Goal: Task Accomplishment & Management: Manage account settings

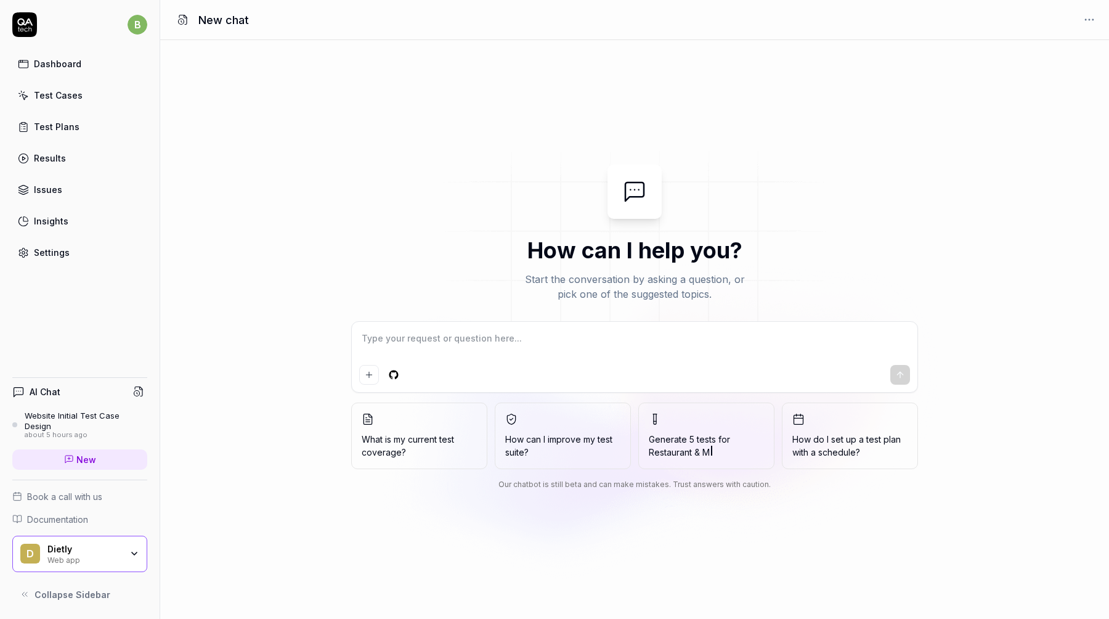
click at [81, 60] on link "Dashboard" at bounding box center [79, 64] width 135 height 24
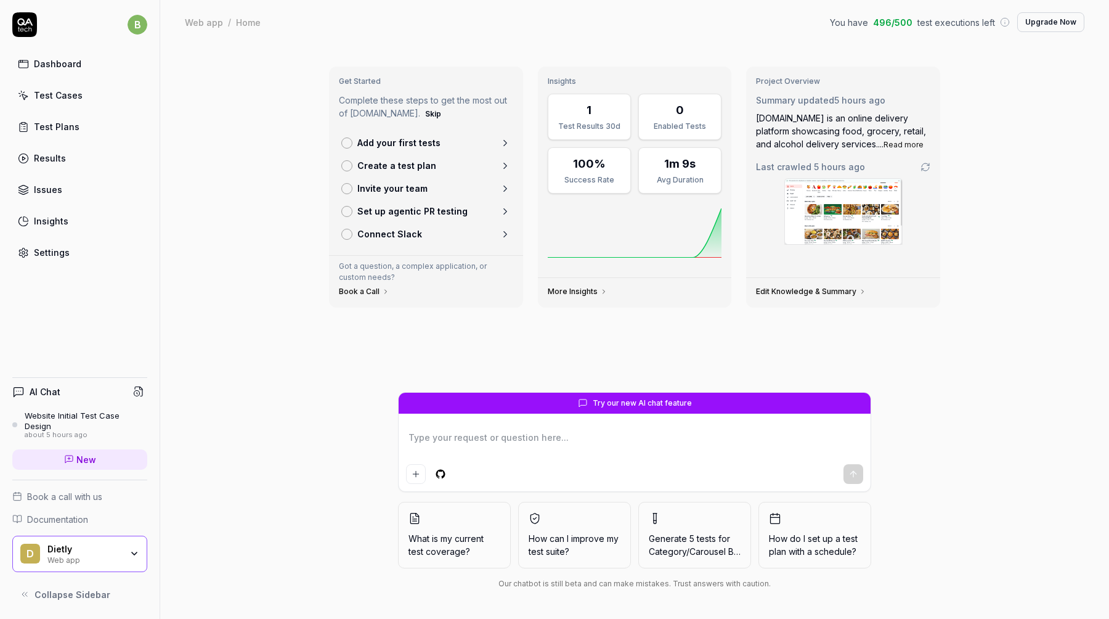
click at [70, 58] on div "Dashboard" at bounding box center [57, 63] width 47 height 13
click at [89, 96] on link "Test Cases" at bounding box center [79, 95] width 135 height 24
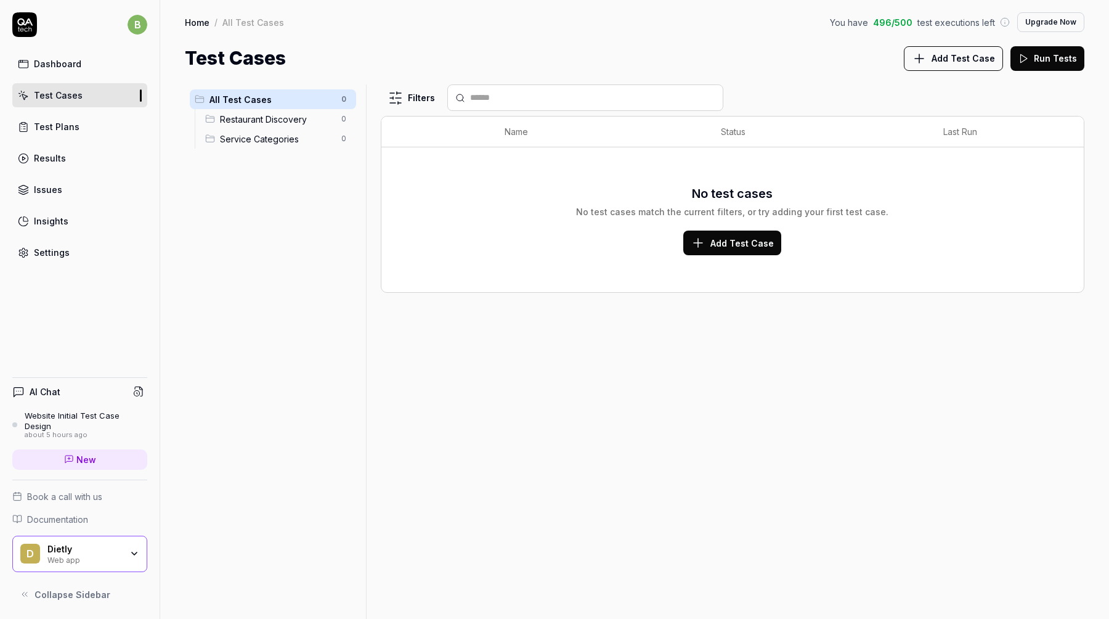
click at [89, 124] on link "Test Plans" at bounding box center [79, 127] width 135 height 24
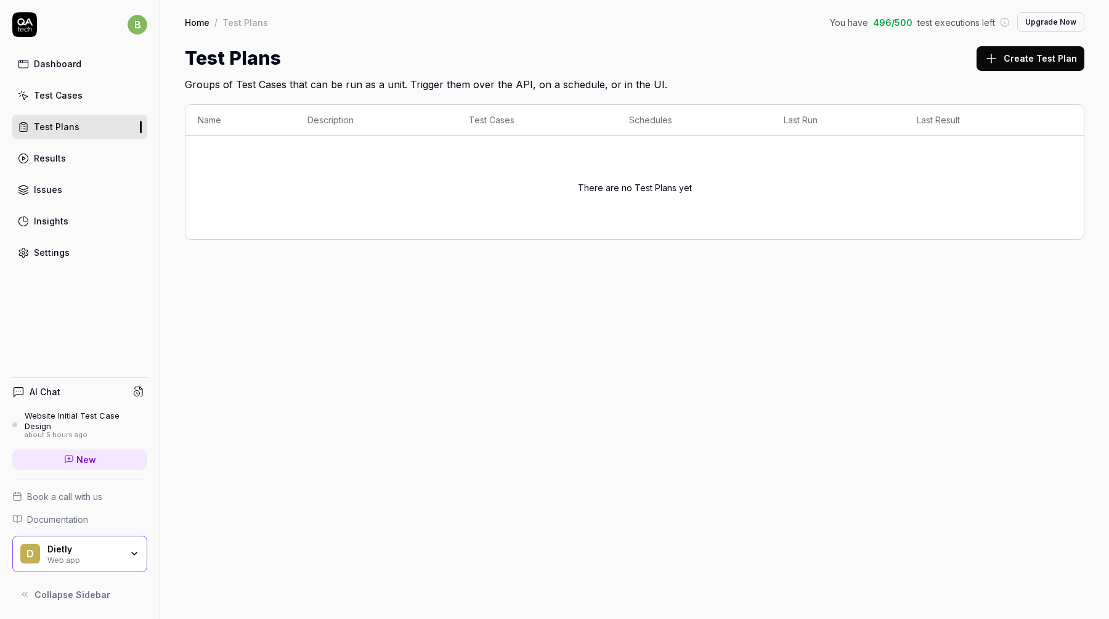
click at [78, 170] on div "Dashboard Test Cases Test Plans Results Issues Insights Settings" at bounding box center [79, 158] width 135 height 213
click at [73, 179] on link "Issues" at bounding box center [79, 189] width 135 height 24
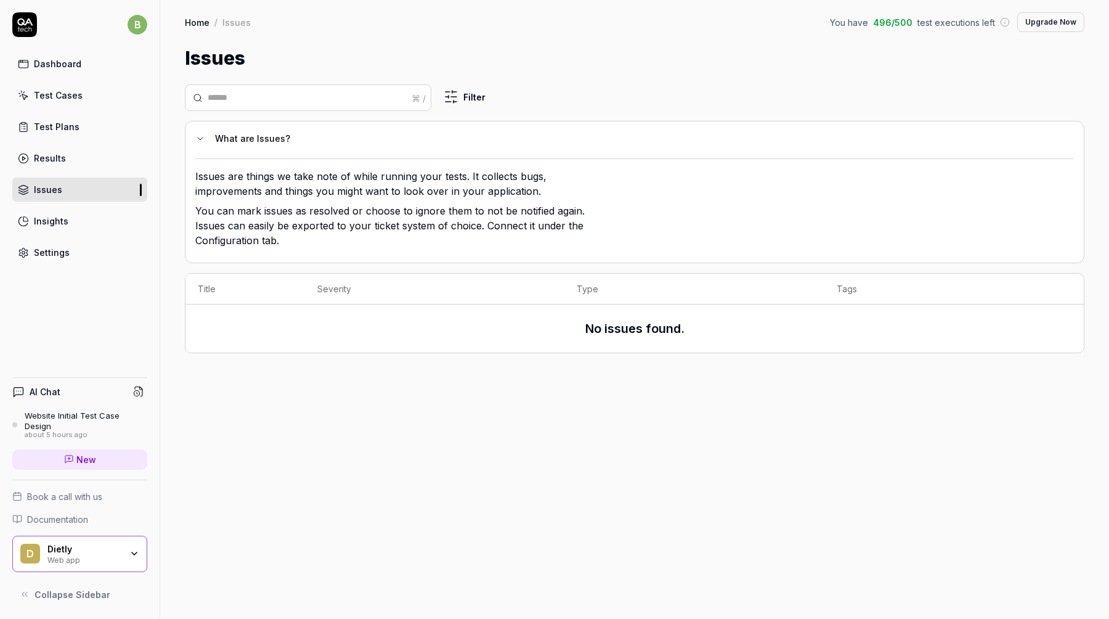
click at [73, 229] on link "Insights" at bounding box center [79, 221] width 135 height 24
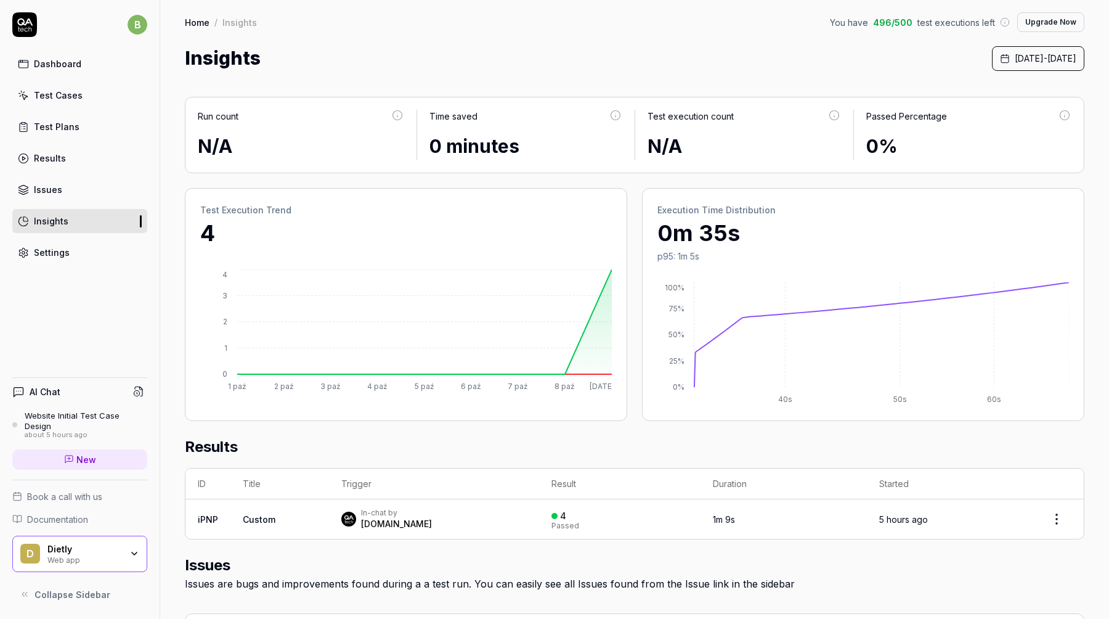
click at [108, 67] on link "Dashboard" at bounding box center [79, 64] width 135 height 24
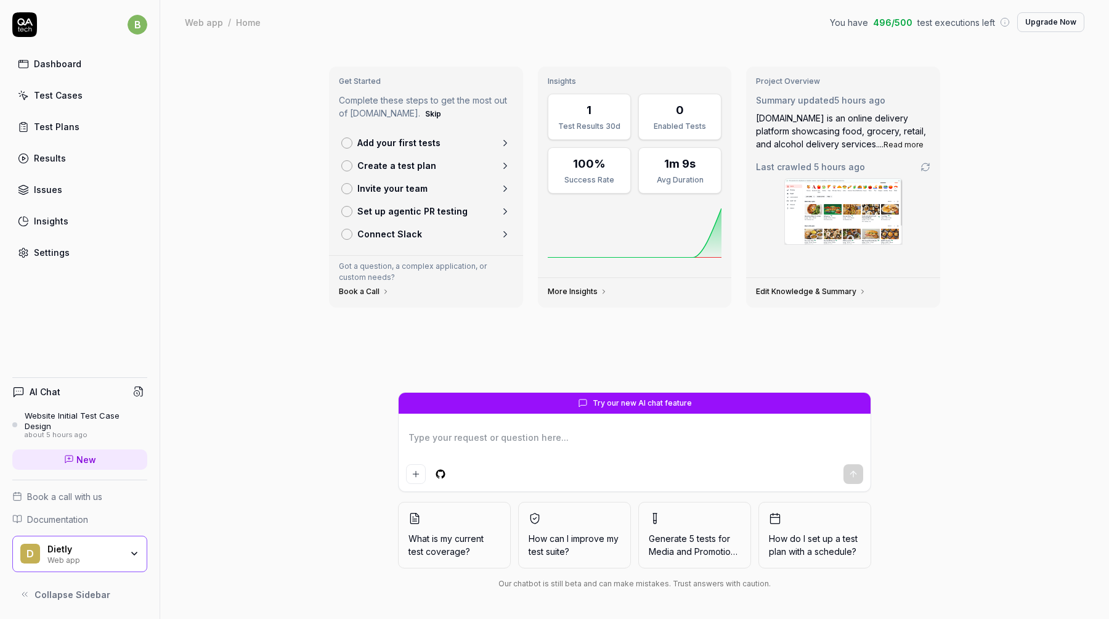
click at [94, 128] on link "Test Plans" at bounding box center [79, 127] width 135 height 24
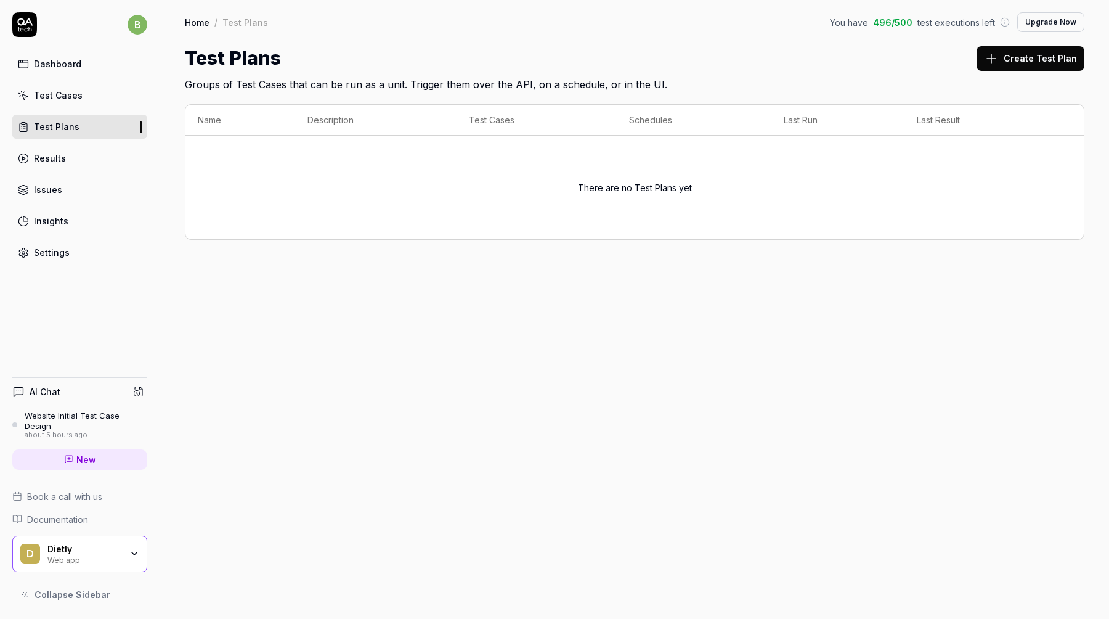
click at [91, 100] on link "Test Cases" at bounding box center [79, 95] width 135 height 24
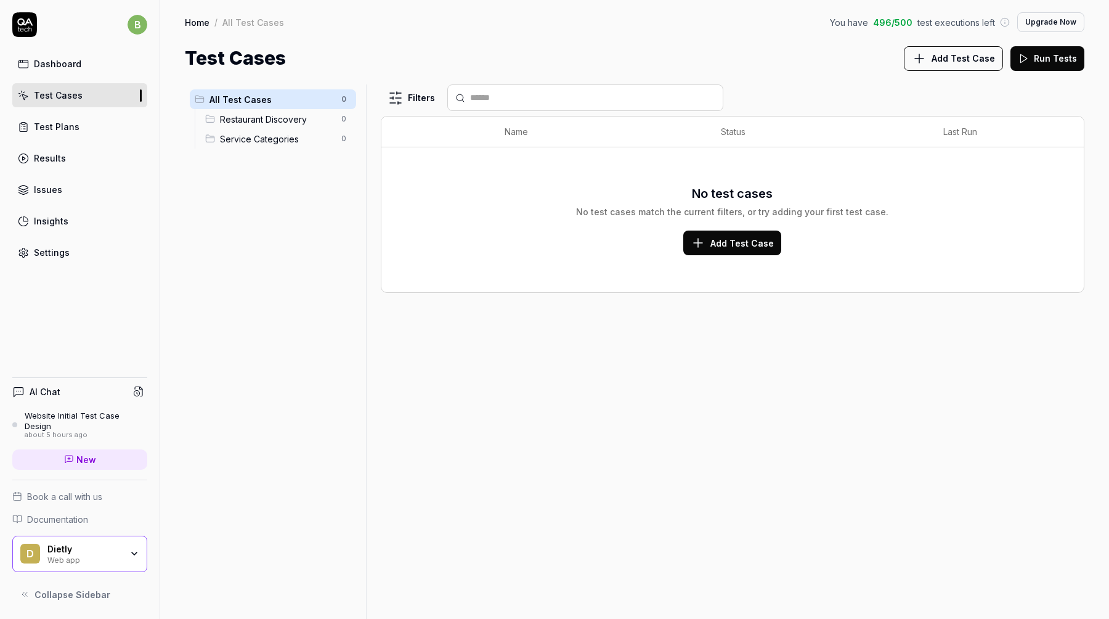
click at [79, 63] on link "Dashboard" at bounding box center [79, 64] width 135 height 24
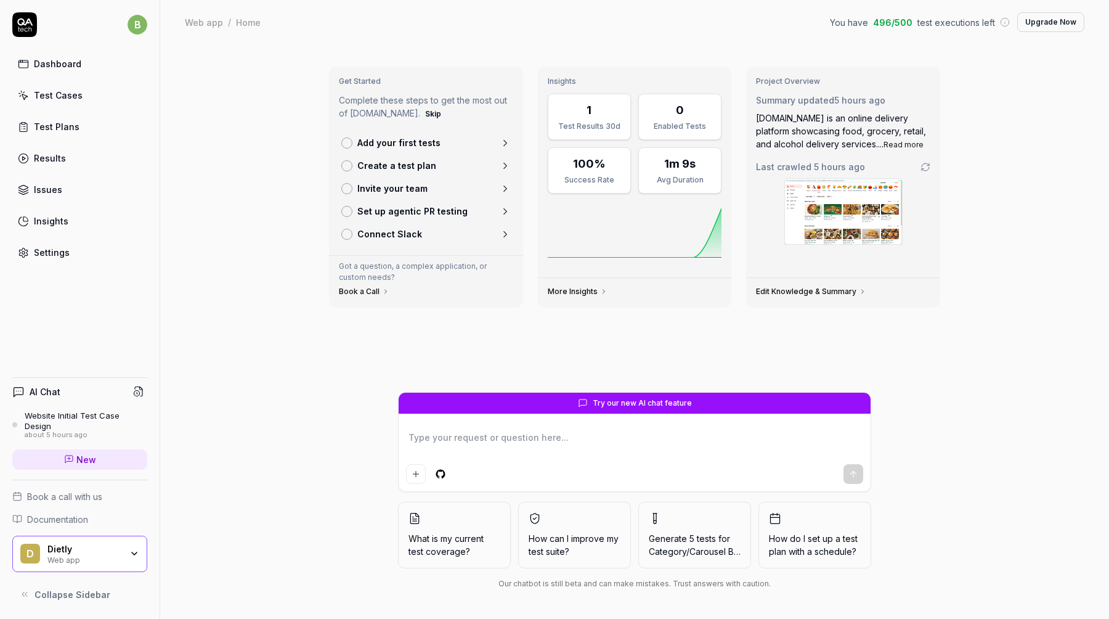
click at [497, 526] on button "What is my current test coverage?" at bounding box center [454, 535] width 113 height 67
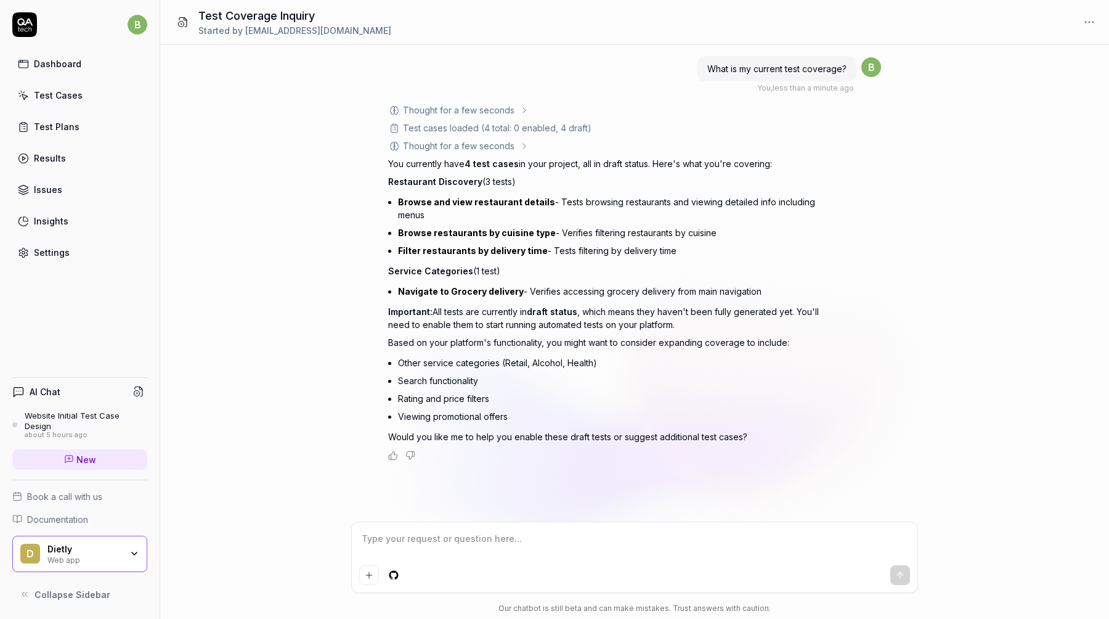
click at [73, 68] on div "Dashboard" at bounding box center [57, 63] width 47 height 13
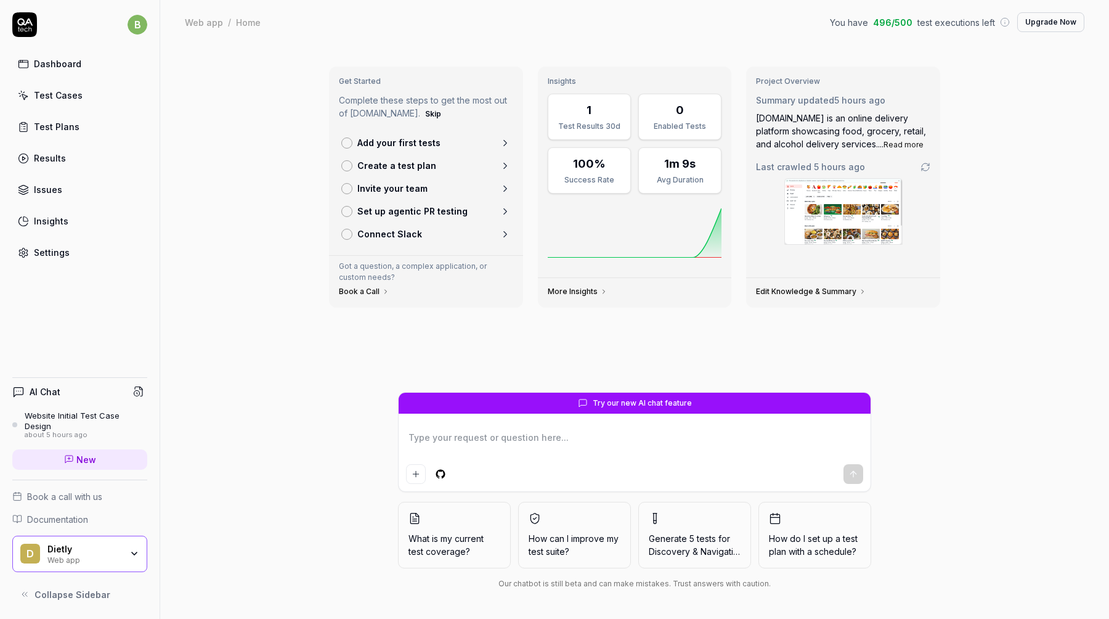
click at [521, 444] on textarea at bounding box center [634, 443] width 457 height 31
type textarea "*"
type textarea "p"
type textarea "*"
type textarea "pr"
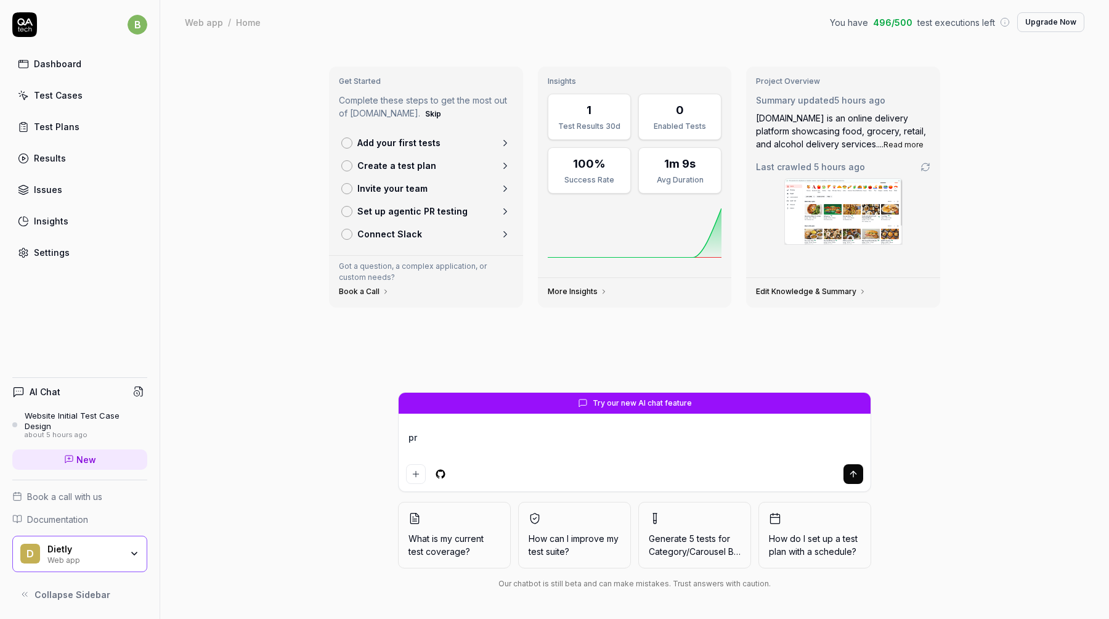
type textarea "*"
type textarea "prz"
type textarea "*"
type textarea "przg"
type textarea "*"
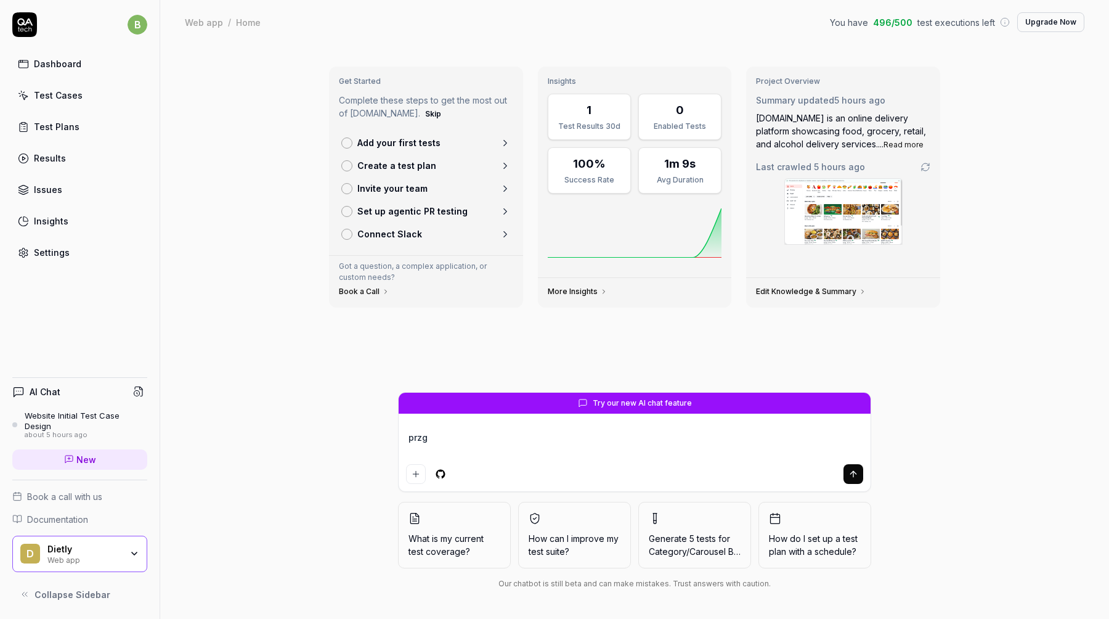
type textarea "prz"
type textarea "*"
type textarea "przy"
type textarea "*"
type textarea "przyg"
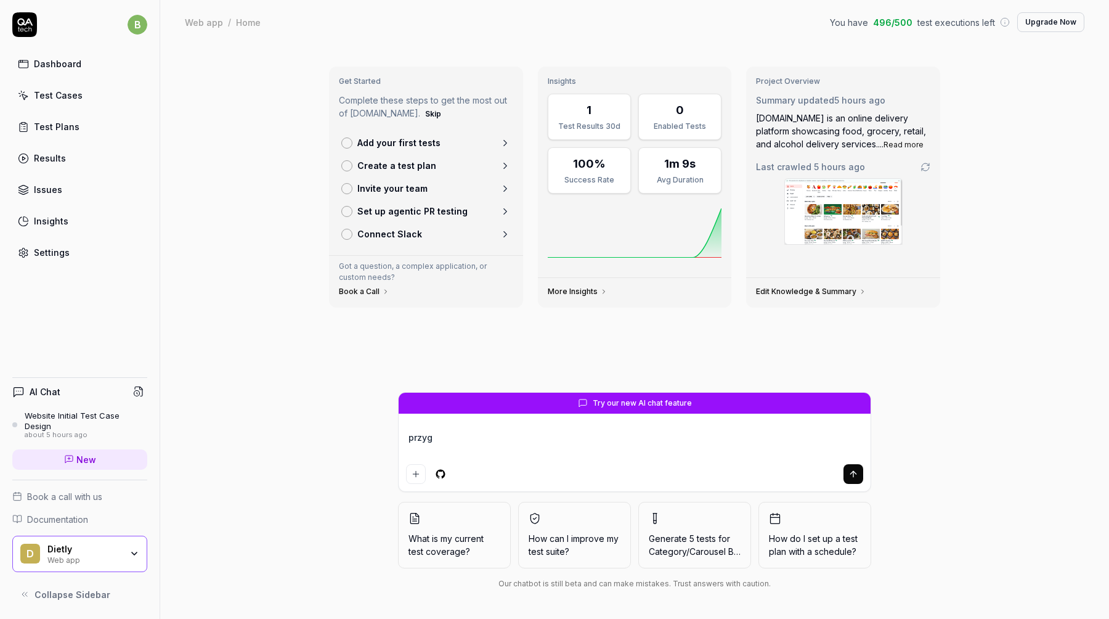
type textarea "*"
type textarea "przygo"
type textarea "*"
type textarea "przygot"
type textarea "*"
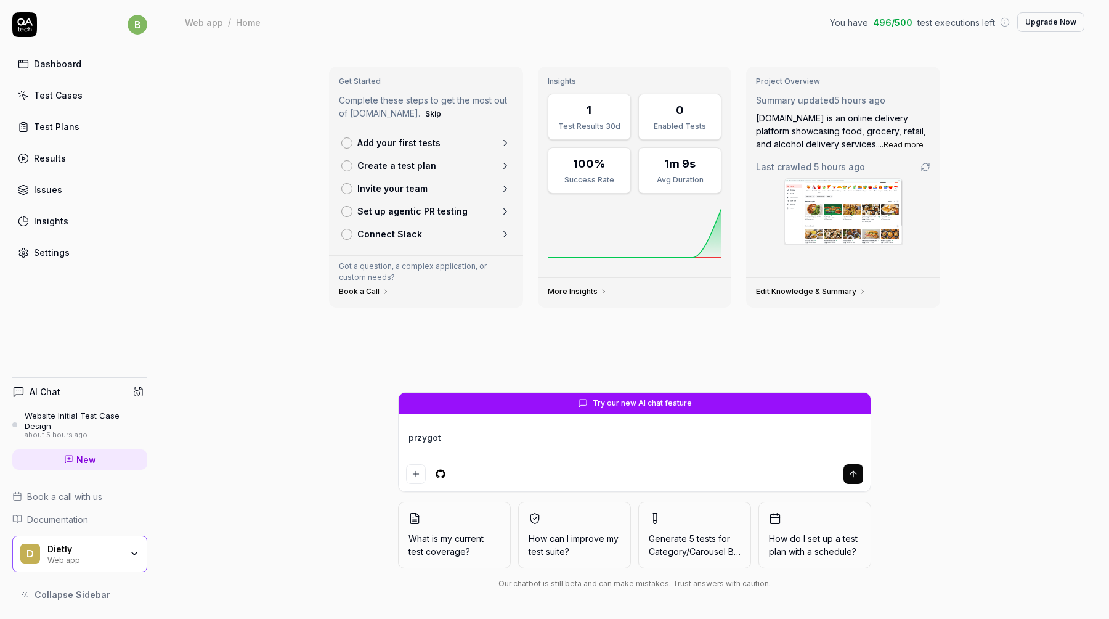
type textarea "przygotu"
type textarea "*"
type textarea "przygotuj"
type textarea "*"
type textarea "przygotuj"
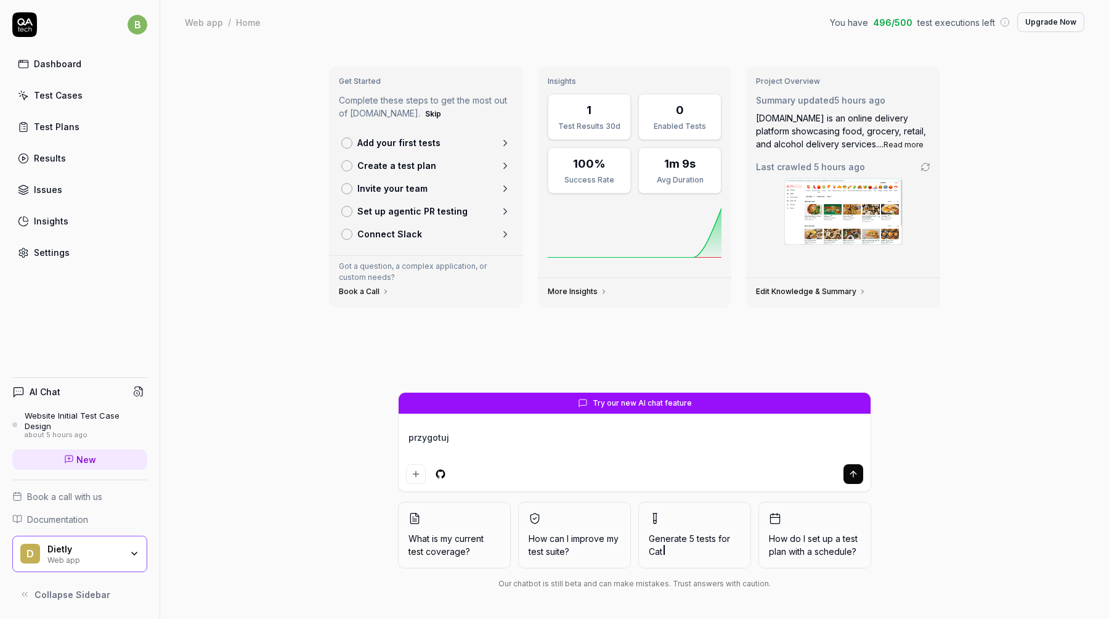
type textarea "*"
type textarea "przygotuj s"
type textarea "*"
type textarea "przygotuj sc"
type textarea "*"
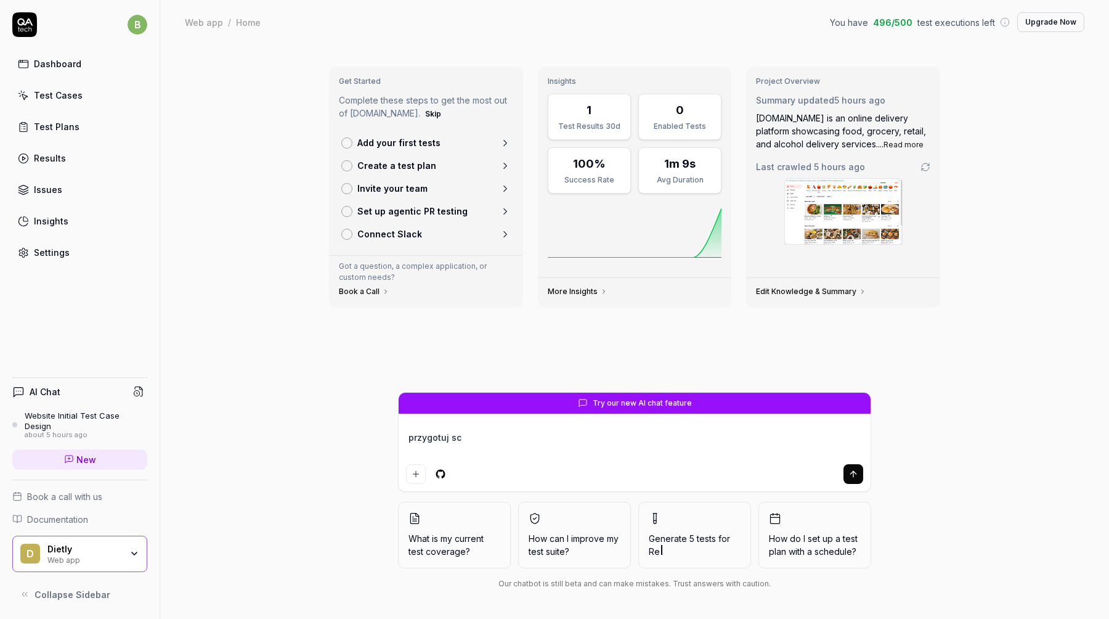
type textarea "przygotuj sce"
type textarea "*"
type textarea "przygotuj scen"
type textarea "*"
type textarea "przygotuj scena"
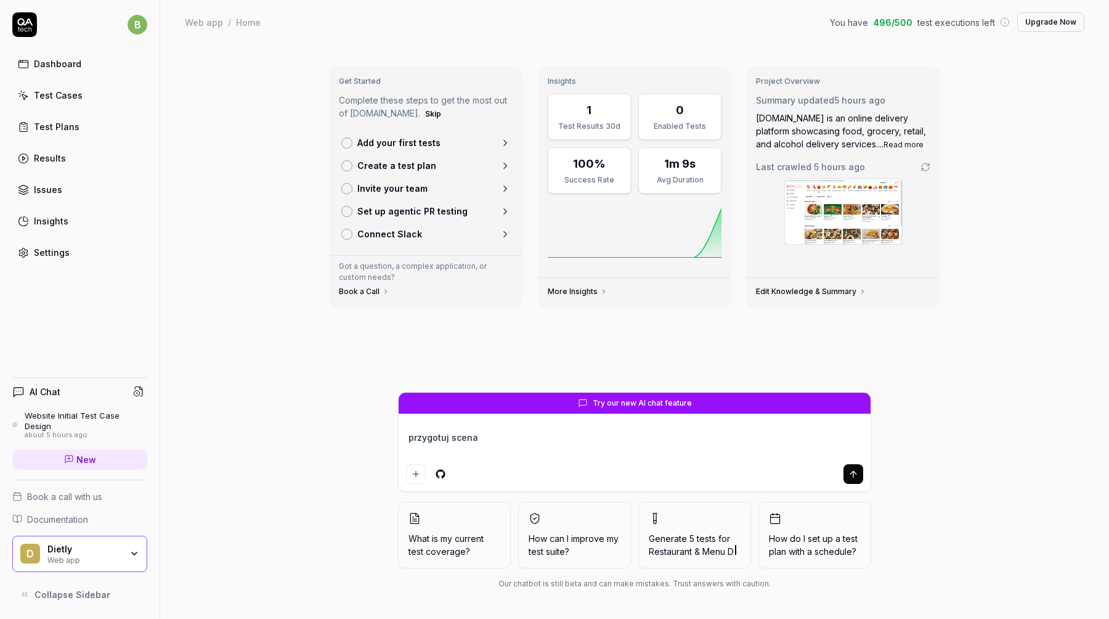
type textarea "*"
type textarea "przygotuj scenar"
type textarea "*"
type textarea "przygotuj scenari"
type textarea "*"
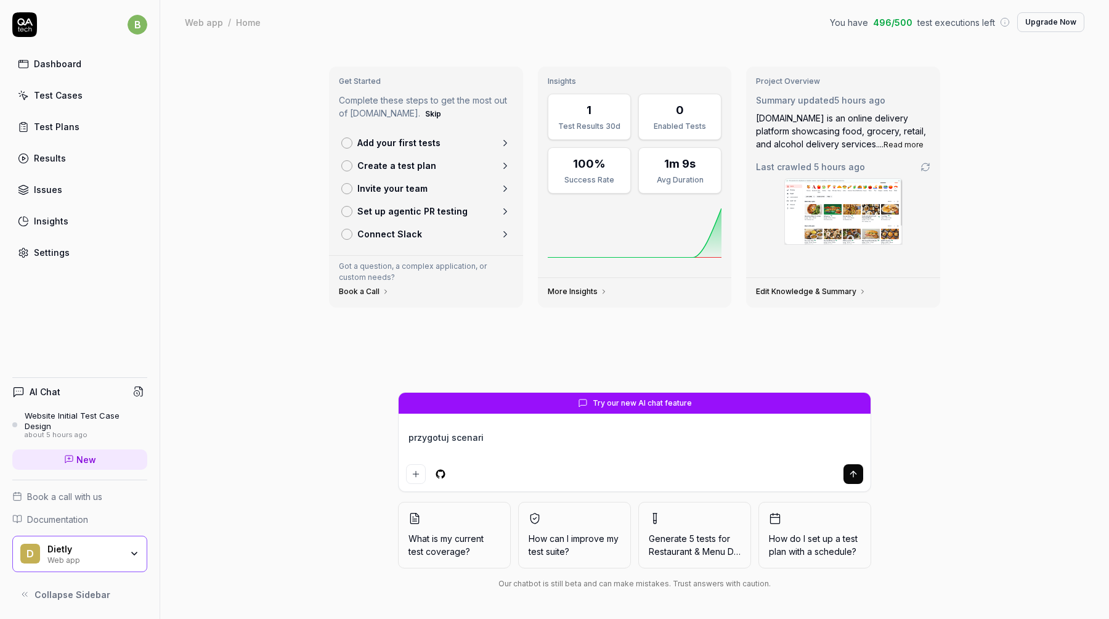
type textarea "przygotuj scenariu"
type textarea "*"
type textarea "przygotuj scenarius"
type textarea "*"
type textarea "przygotuj scenariusz"
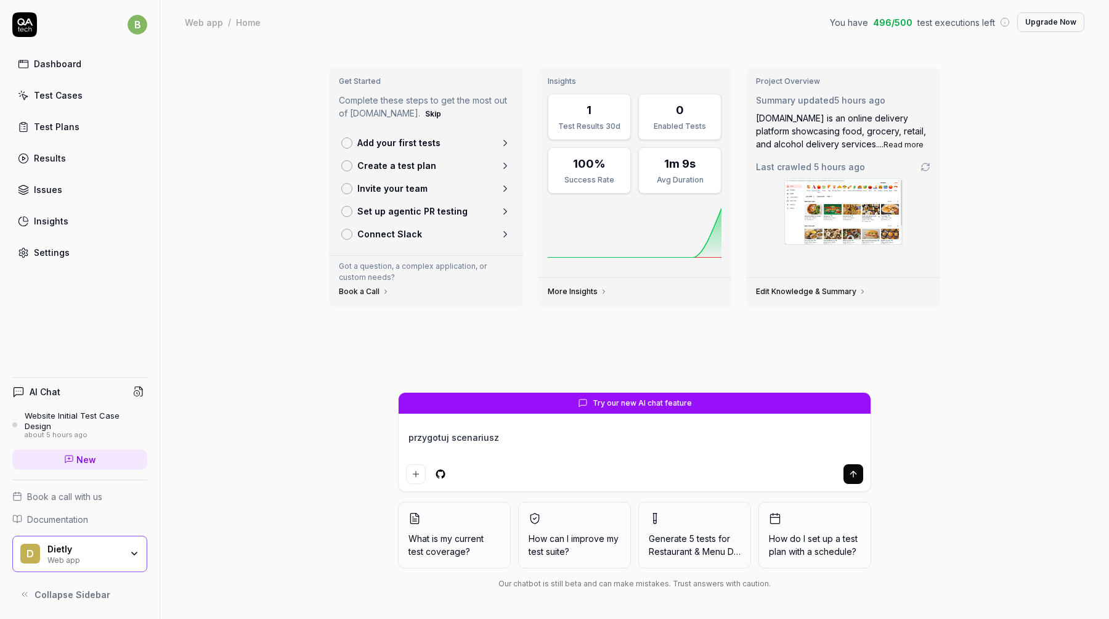
type textarea "*"
type textarea "przygotuj scenariusz"
type textarea "*"
type textarea "przygotuj scenariusz t"
type textarea "*"
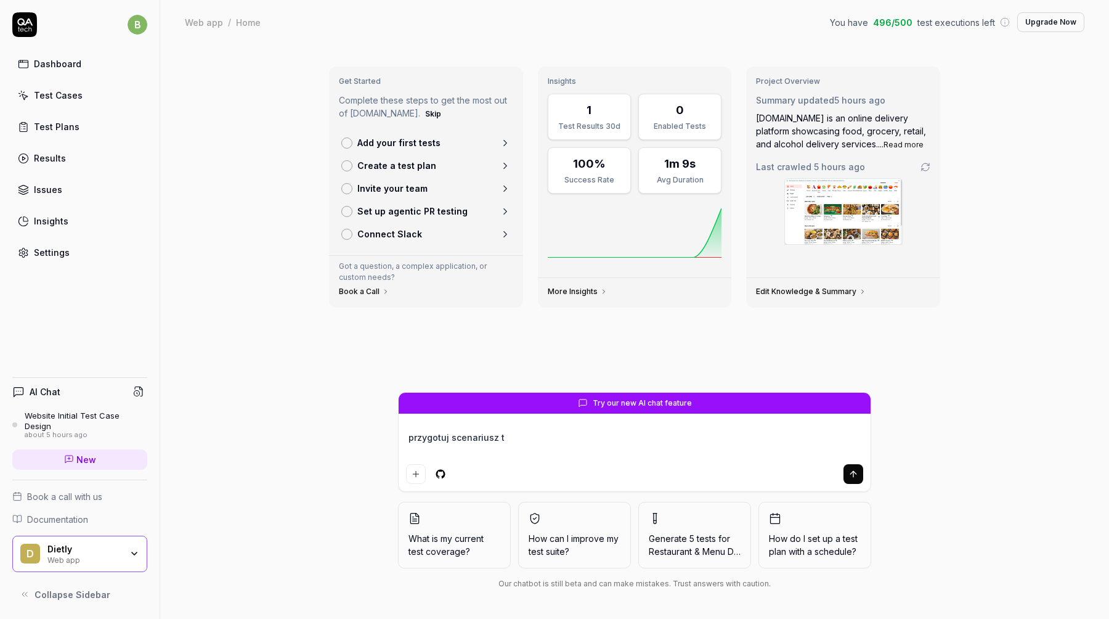
type textarea "przygotuj scenariusz te"
type textarea "*"
type textarea "przygotuj scenariusz tes"
type textarea "*"
type textarea "przygotuj scenariusz test"
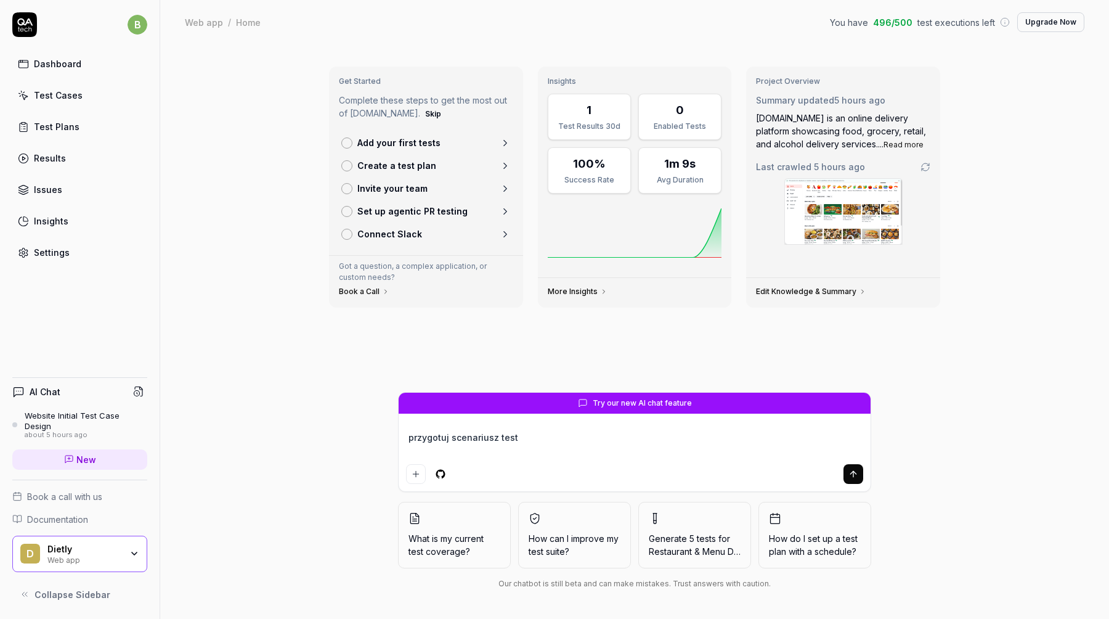
type textarea "*"
type textarea "przygotuj scenariusz testo"
type textarea "*"
type textarea "przygotuj scenariusz testow"
type textarea "*"
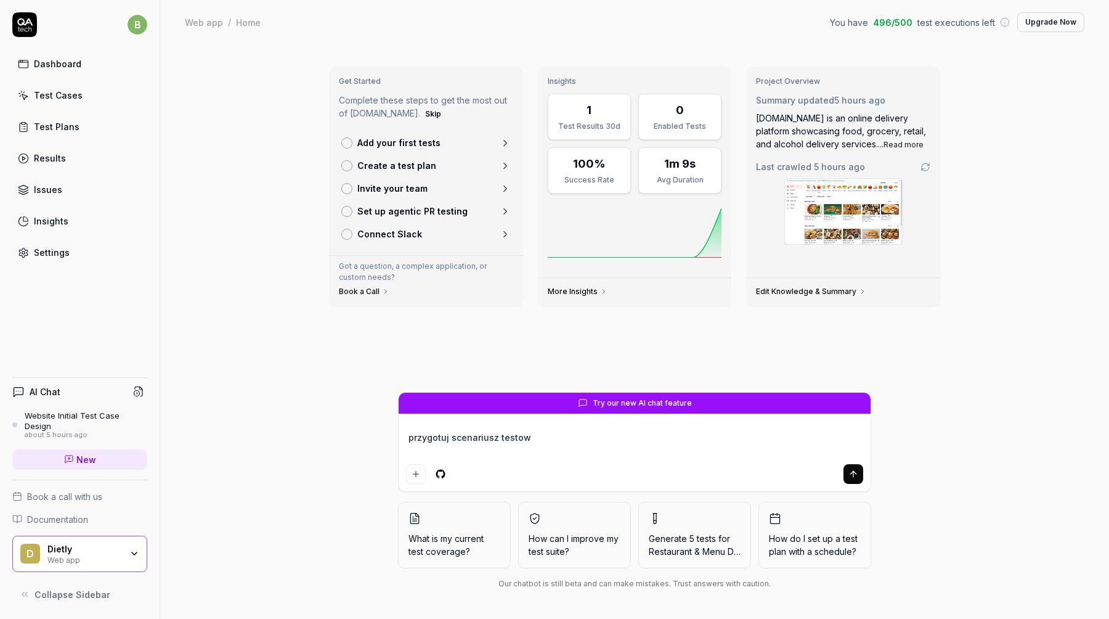
type textarea "przygotuj scenariusz testowy"
type textarea "*"
type textarea "przygotuj scenariusz testowy"
type textarea "*"
type textarea "przygotuj scenariusz testowy l"
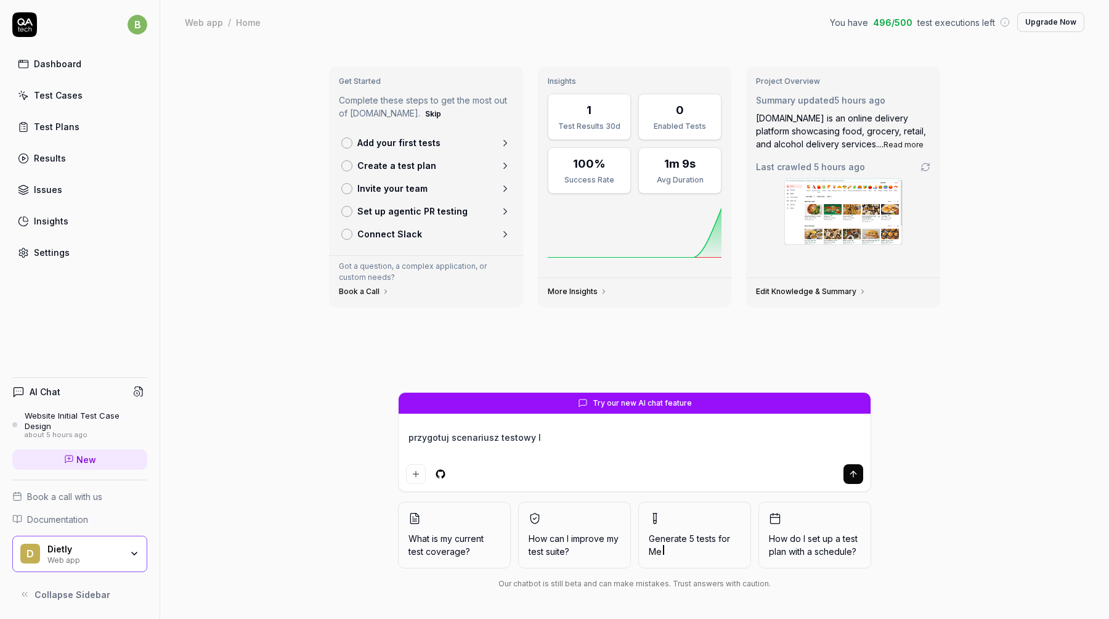
type textarea "*"
type textarea "przygotuj scenariusz testowy li"
type textarea "*"
type textarea "przygotuj scenariusz testowy lis"
type textarea "*"
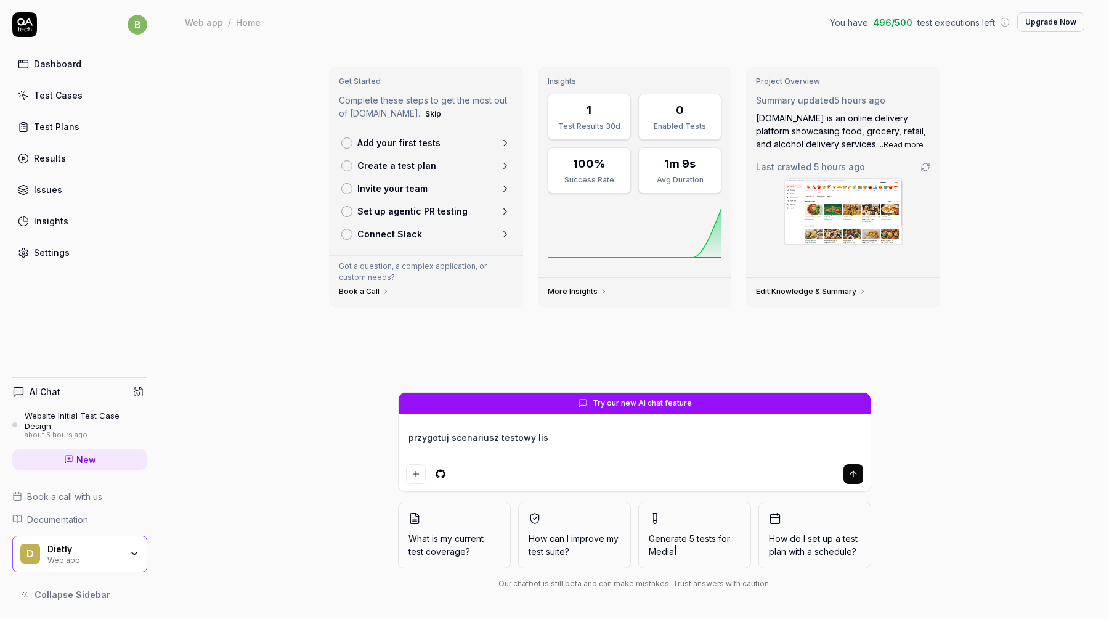
type textarea "przygotuj scenariusz testowy list"
type textarea "*"
type textarea "przygotuj scenariusz testowy listi"
type textarea "*"
type textarea "przygotuj scenariusz testowy listin"
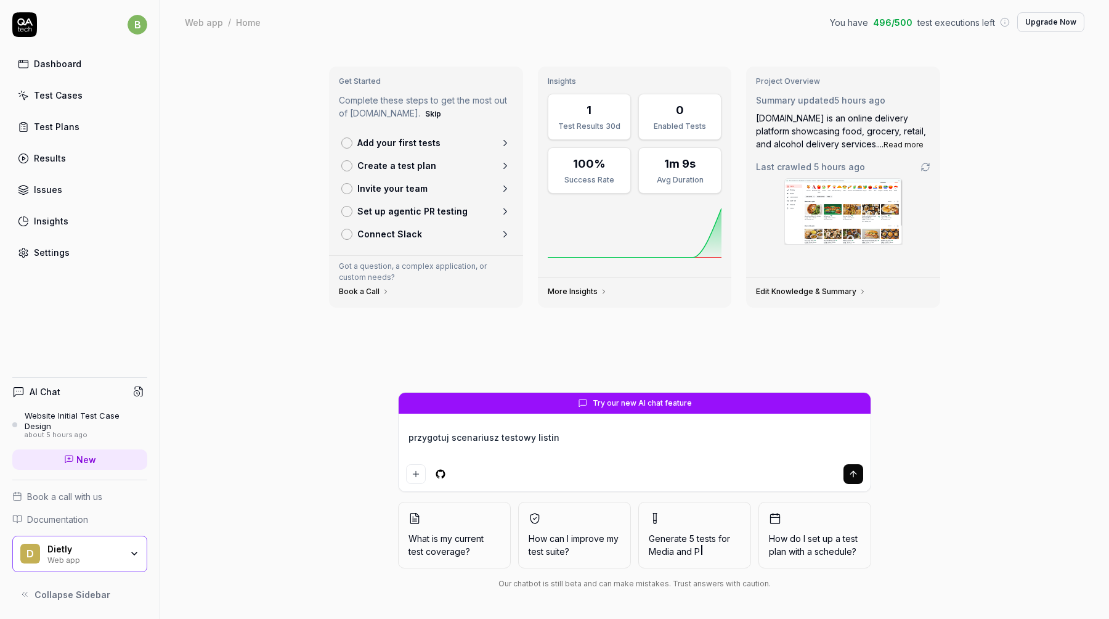
type textarea "*"
type textarea "przygotuj scenariusz testowy listing"
type textarea "*"
type textarea "przygotuj scenariusz testowy listingu"
click at [598, 444] on textarea "przygotuj scenariusz testowy listingu" at bounding box center [634, 443] width 457 height 31
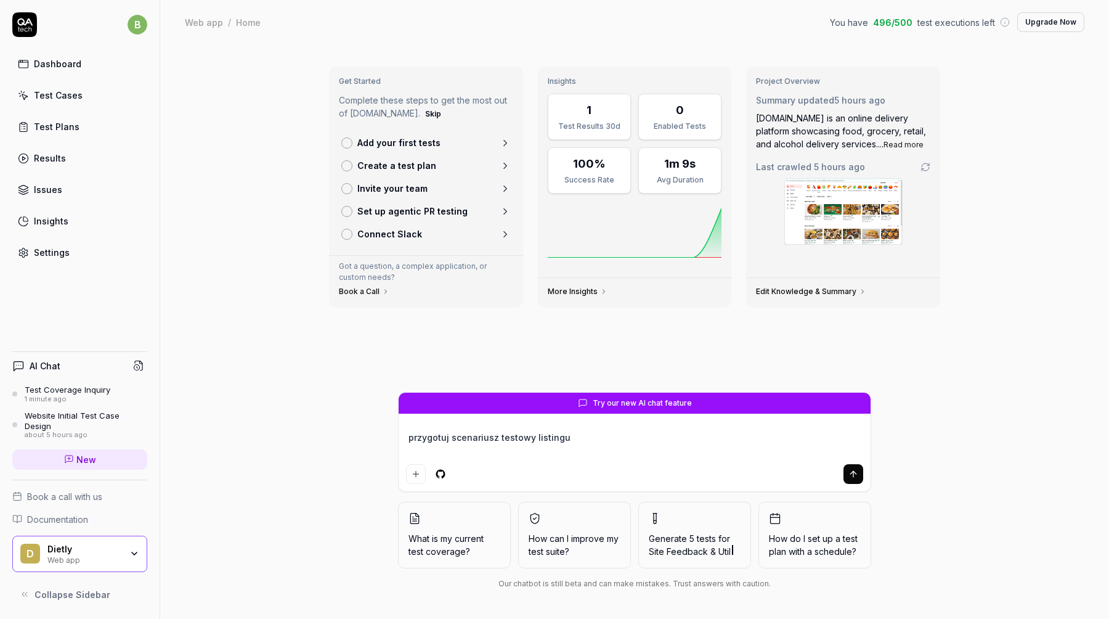
type textarea "*"
type textarea "przygotuj scenariusz testowy listingu"
type textarea "*"
type textarea "przygotuj scenariusz testowy listingu d"
type textarea "*"
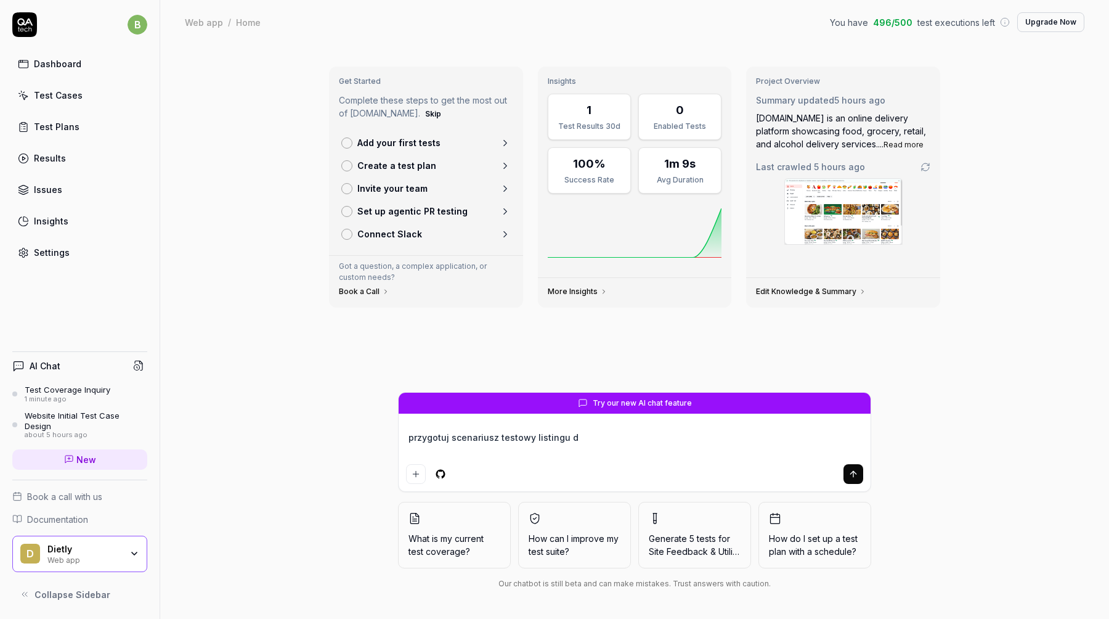
type textarea "przygotuj scenariusz testowy listingu di"
type textarea "*"
type textarea "przygotuj scenariusz testowy listingu die"
type textarea "*"
type textarea "przygotuj scenariusz testowy listingu diet"
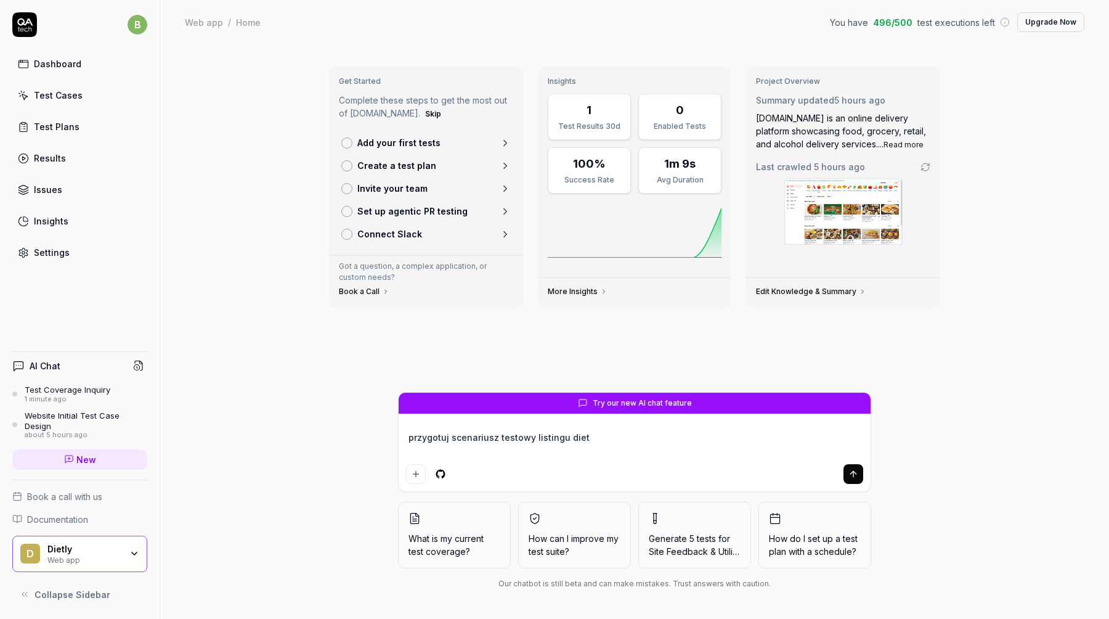
type textarea "*"
type textarea "przygotuj scenariusz testowy listingu dietl"
type textarea "*"
type textarea "przygotuj scenariusz testowy listingu dietly"
type textarea "*"
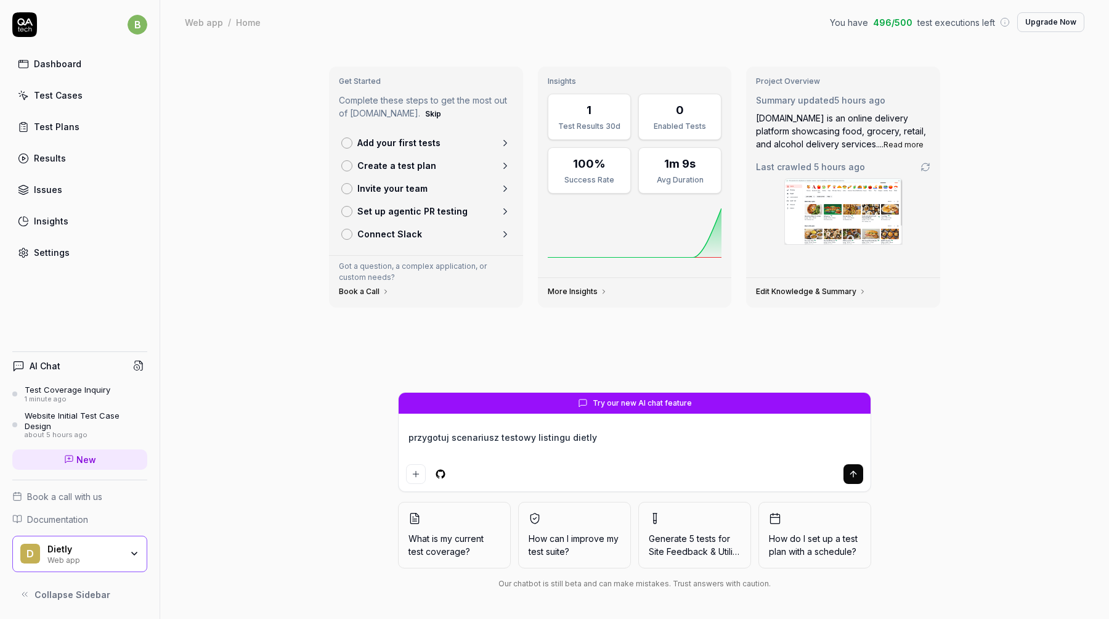
type textarea "przygotuj scenariusz testowy listingu dietly"
paste textarea "https://dietly.pl/catering-dietetyczny/warszawa"
type textarea "*"
type textarea "przygotuj scenariusz testowy listingu dietly https://dietly.pl/catering-dietety…"
type textarea "*"
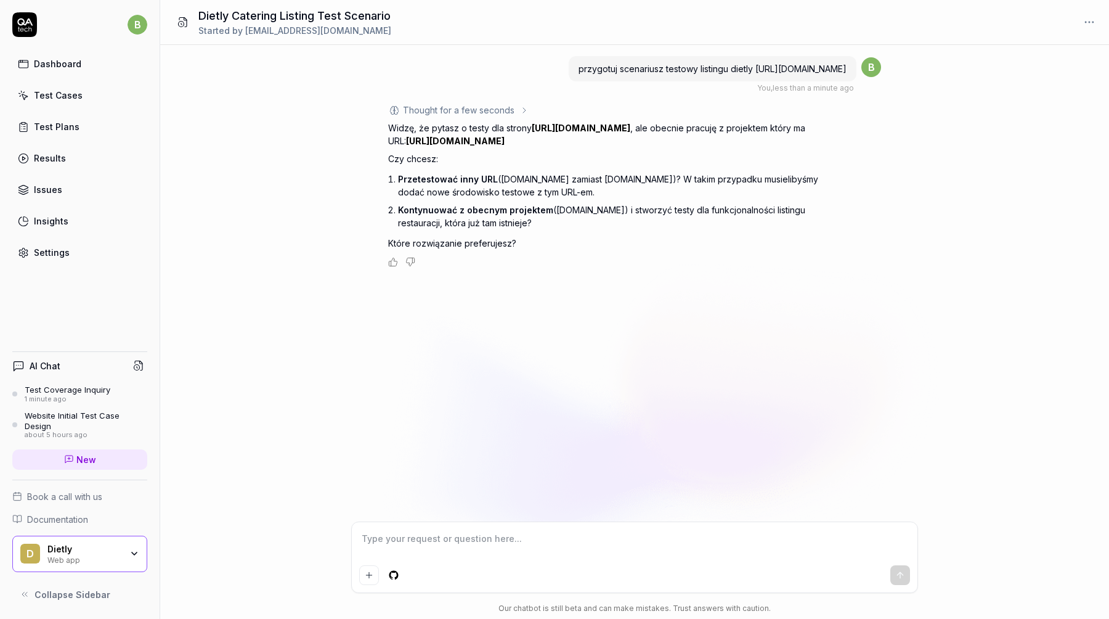
click at [450, 540] on textarea at bounding box center [634, 544] width 551 height 31
type textarea "*"
type textarea "1"
type textarea "*"
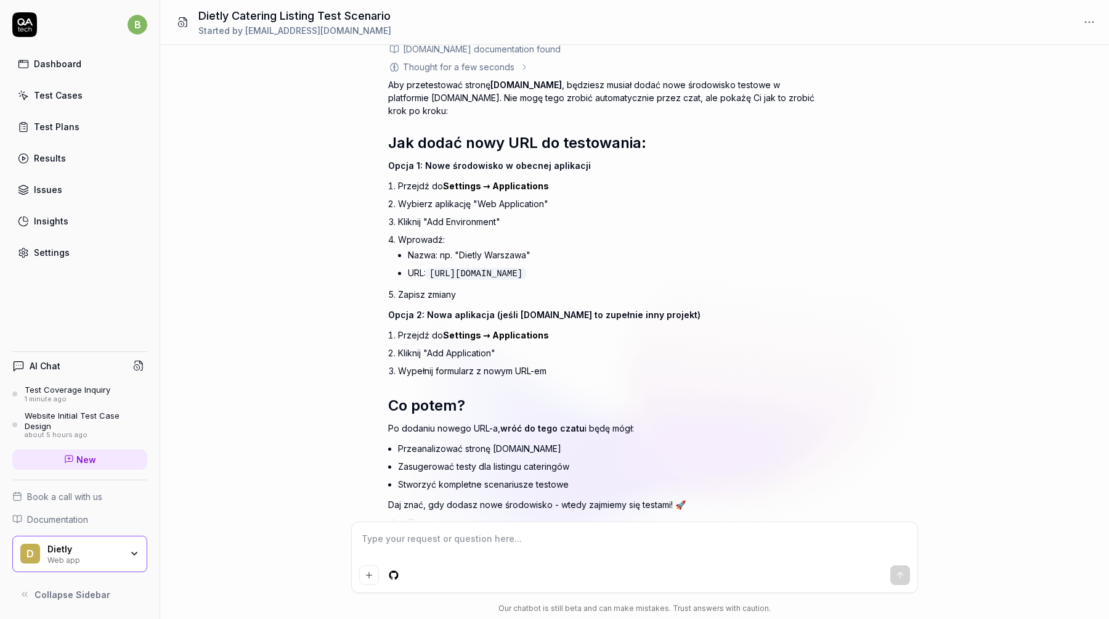
scroll to position [306, 0]
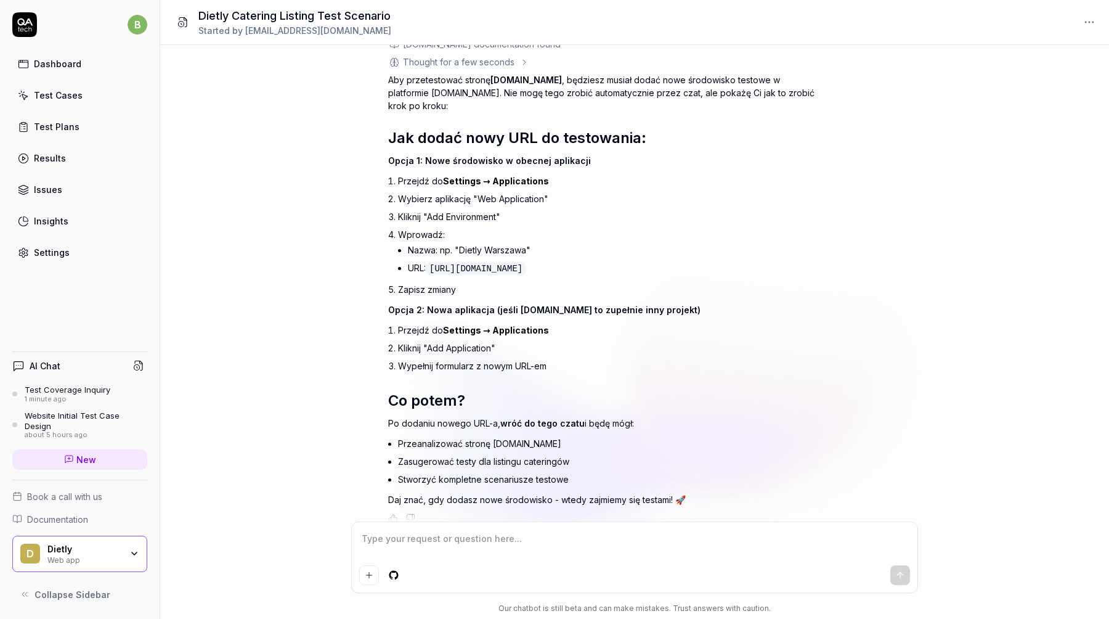
type textarea "*"
click at [73, 256] on link "Settings" at bounding box center [79, 252] width 135 height 24
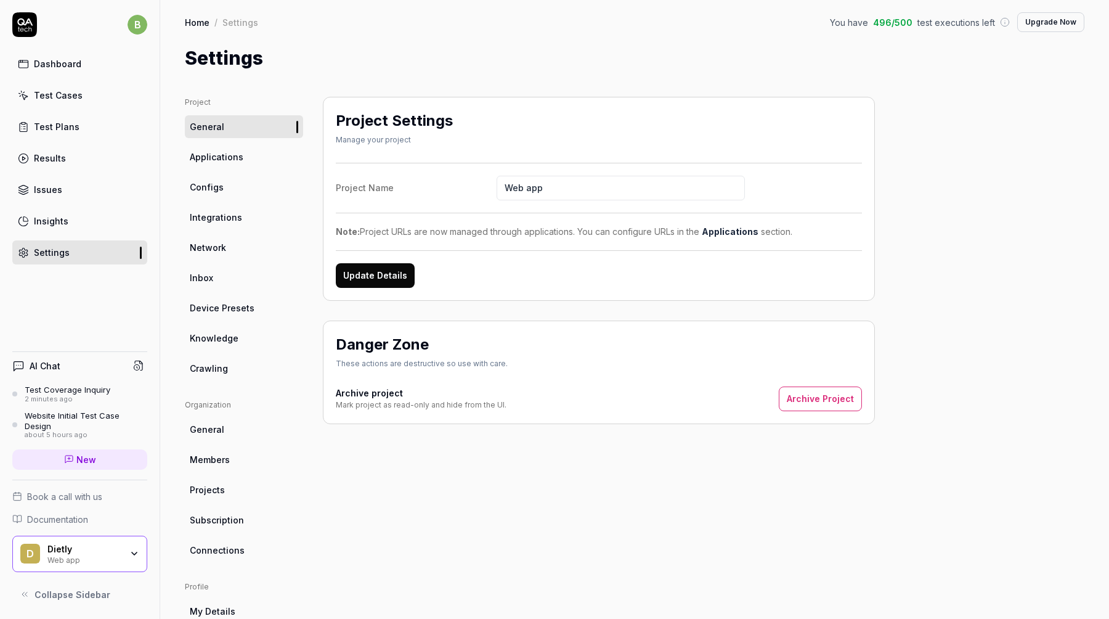
click at [259, 160] on link "Applications" at bounding box center [244, 156] width 118 height 23
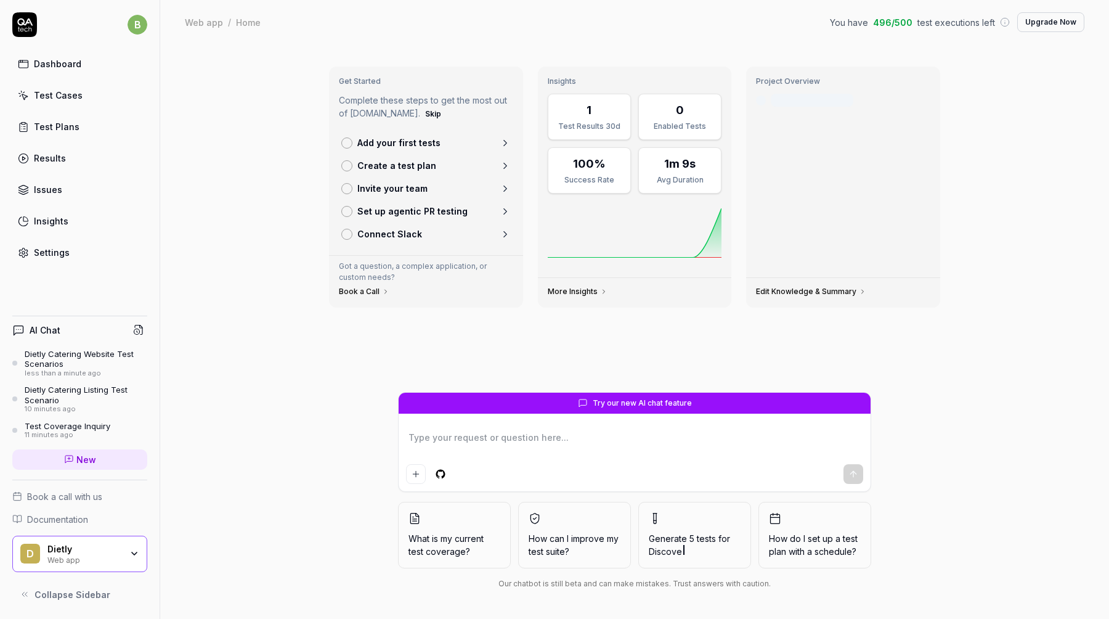
type textarea "*"
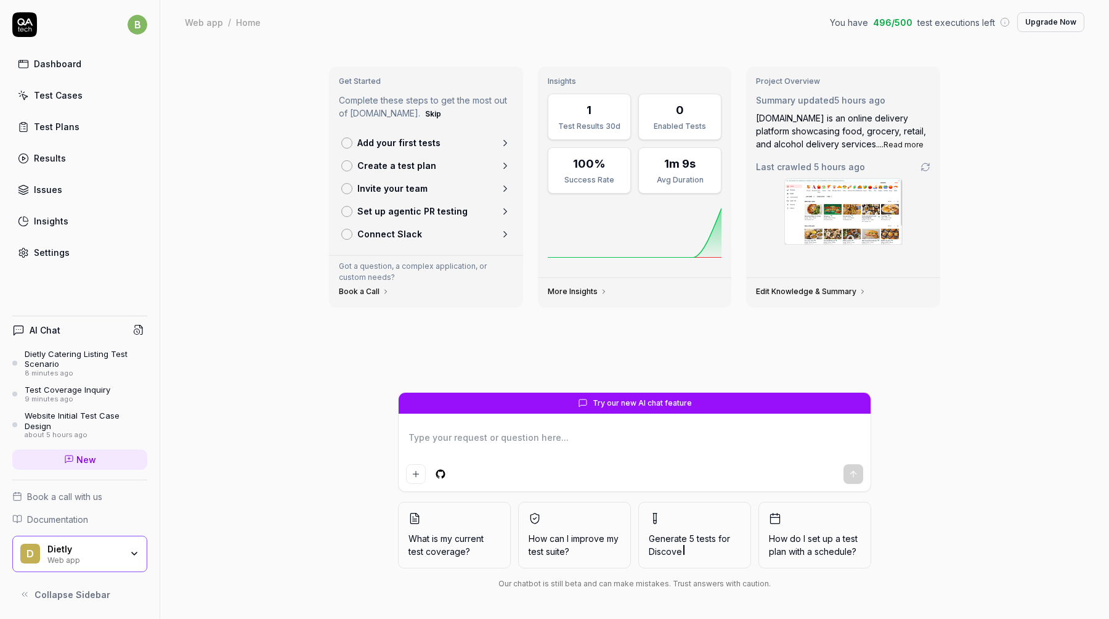
type textarea "*"
click at [123, 558] on div "Dietly Web app" at bounding box center [88, 553] width 82 height 21
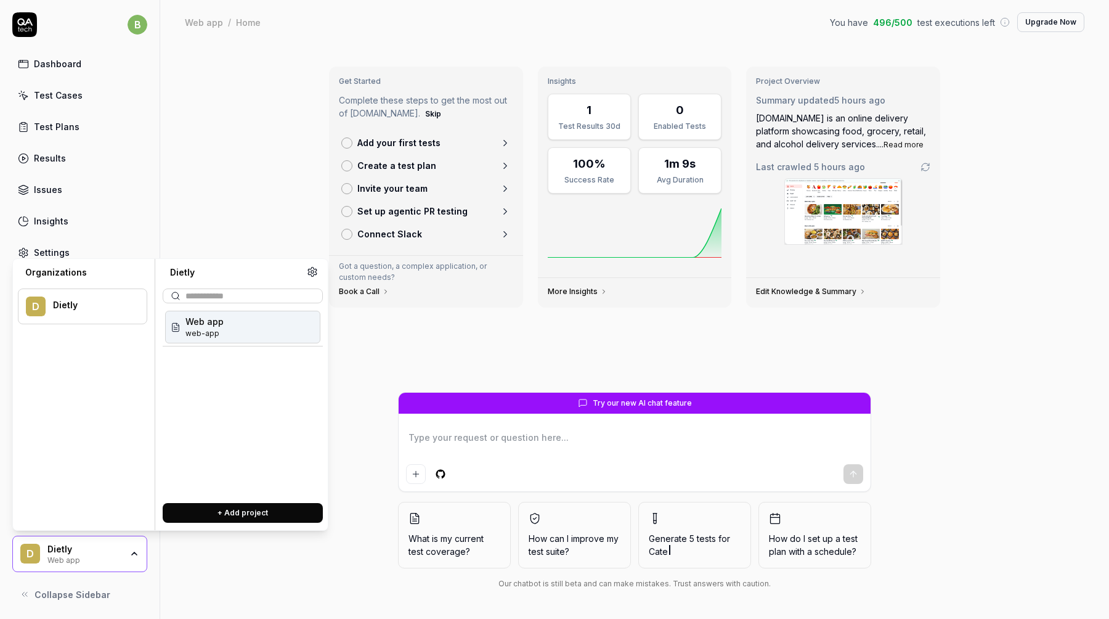
click at [230, 514] on button "+ Add project" at bounding box center [243, 513] width 160 height 20
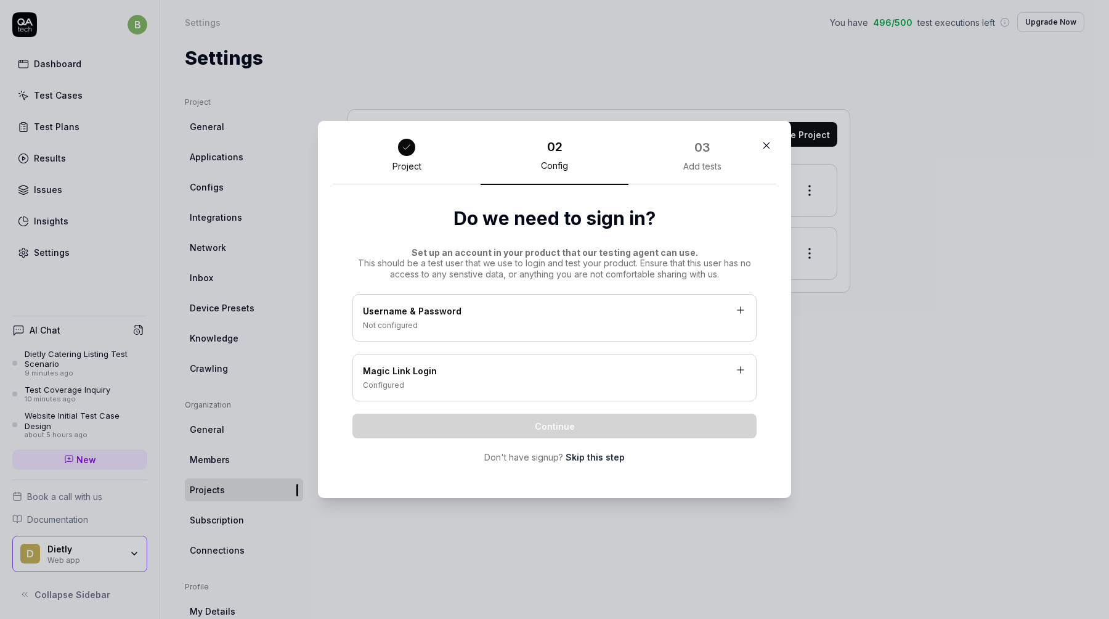
click at [763, 148] on icon "button" at bounding box center [766, 145] width 11 height 11
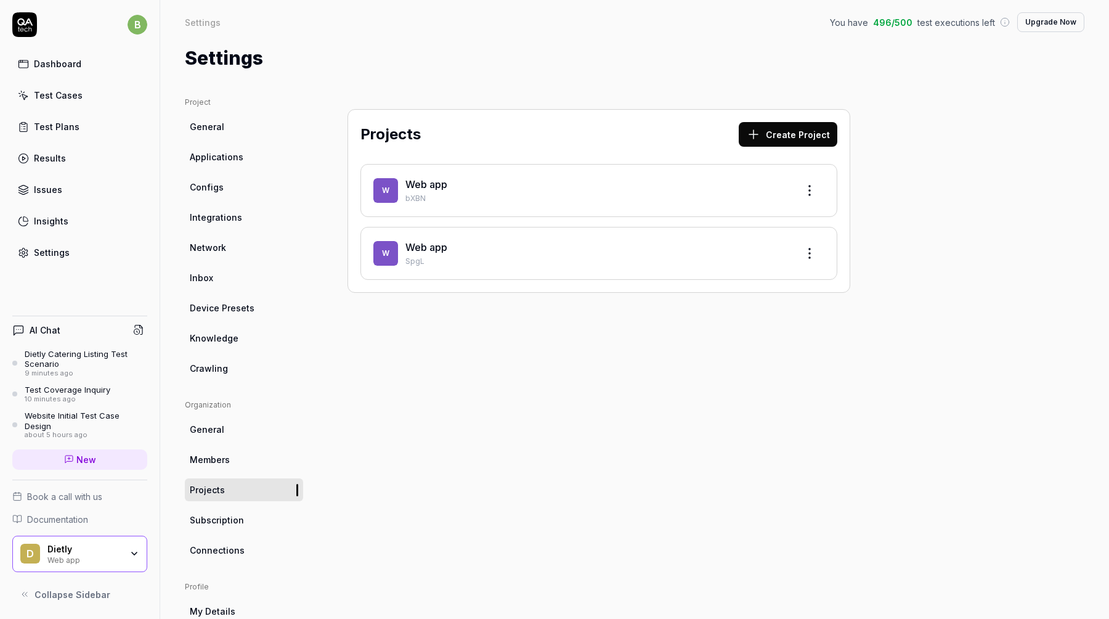
click at [515, 187] on div "Web app" at bounding box center [596, 184] width 382 height 15
click at [502, 259] on p "SpgL" at bounding box center [596, 261] width 382 height 11
click at [531, 215] on div "W Web app bXBN" at bounding box center [598, 190] width 477 height 53
click at [808, 199] on html "b Dashboard Test Cases Test Plans Results Issues Insights Settings AI Chat Diet…" at bounding box center [554, 309] width 1109 height 619
click at [768, 245] on div "Edit" at bounding box center [763, 247] width 117 height 27
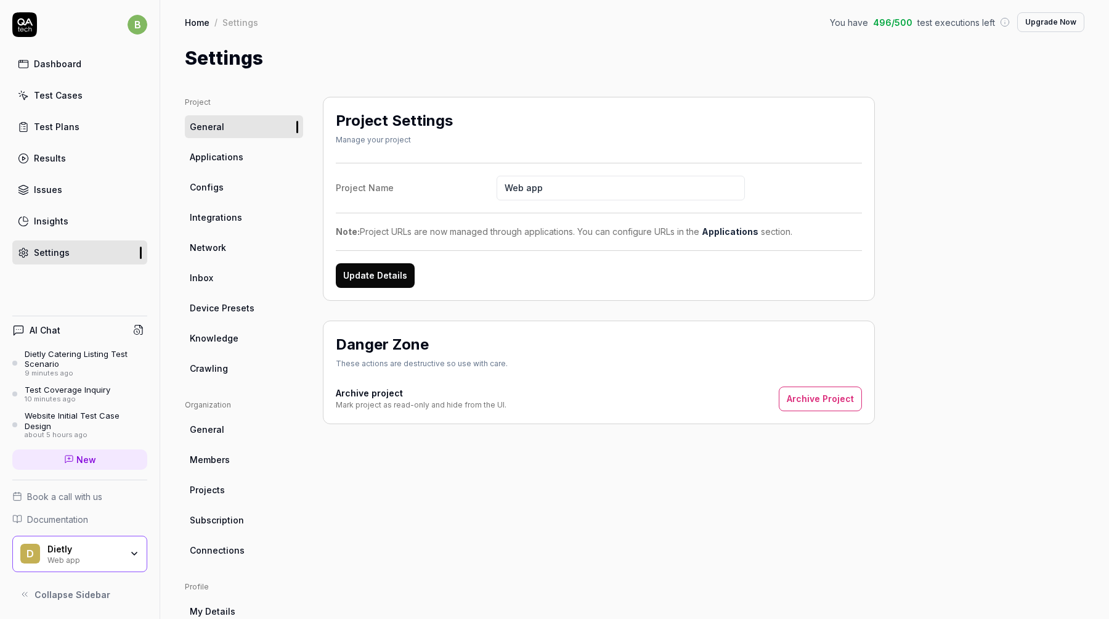
click at [394, 275] on button "Update Details" at bounding box center [375, 275] width 79 height 25
click at [240, 161] on span "Applications" at bounding box center [217, 156] width 54 height 13
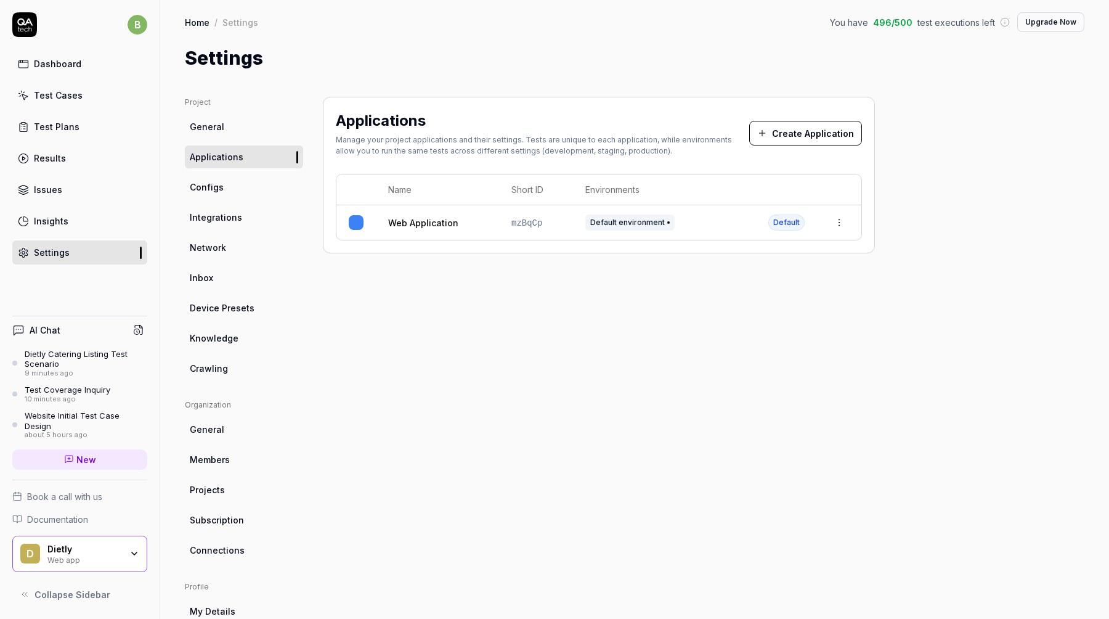
click at [833, 227] on html "b Dashboard Test Cases Test Plans Results Issues Insights Settings AI Chat Diet…" at bounding box center [554, 309] width 1109 height 619
click at [777, 304] on div "Edit" at bounding box center [783, 303] width 144 height 27
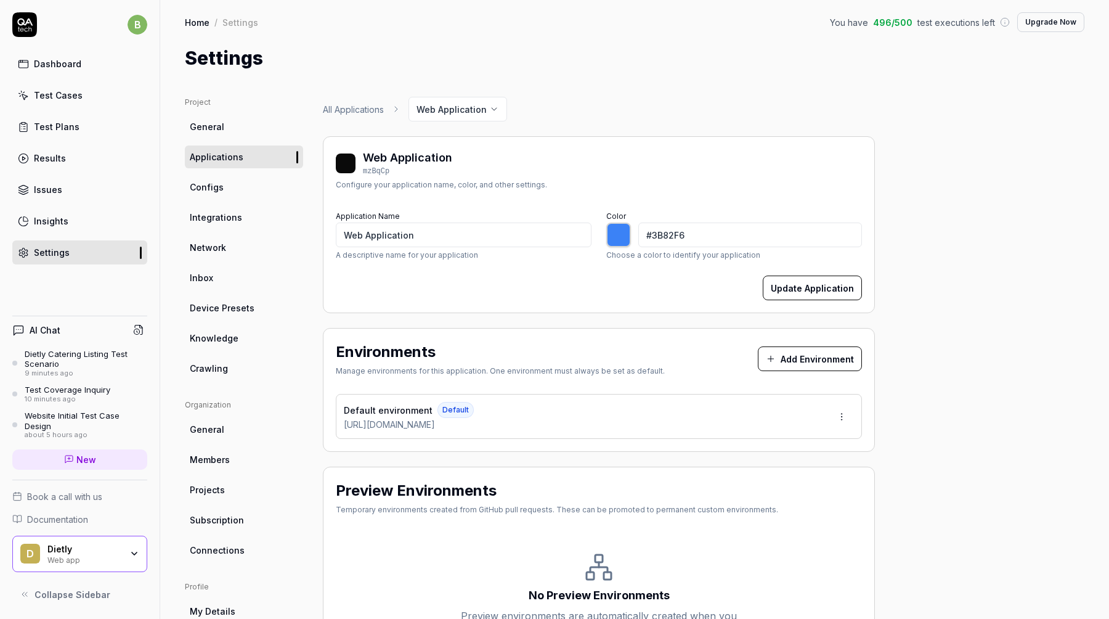
type input "*******"
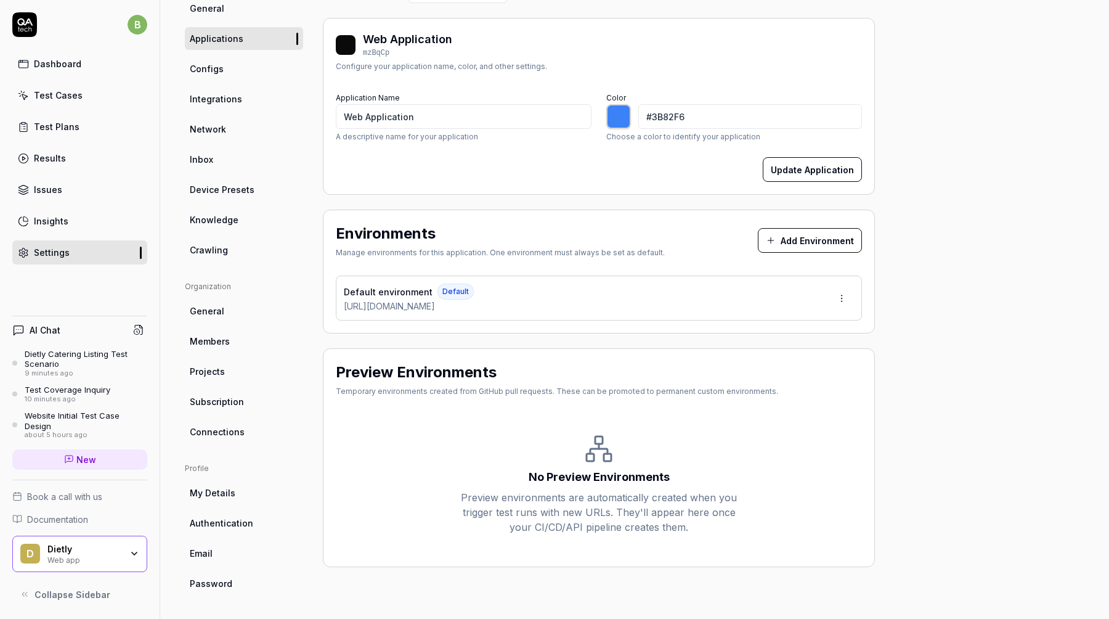
scroll to position [119, 0]
click at [789, 235] on button "Add Environment" at bounding box center [810, 239] width 104 height 25
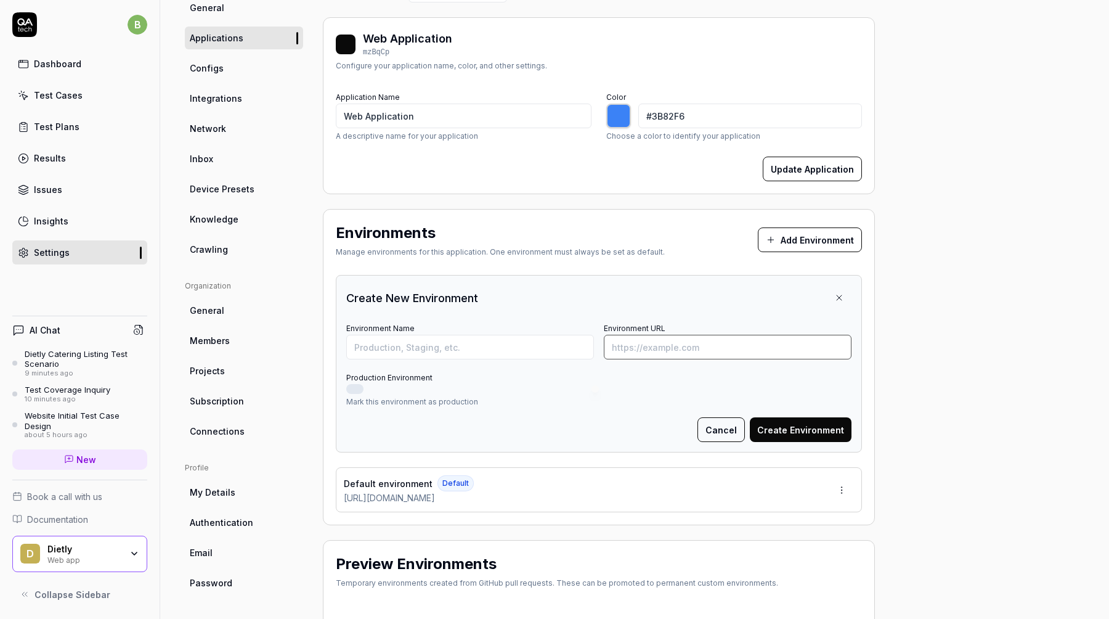
click at [642, 351] on input "Environment URL" at bounding box center [728, 347] width 248 height 25
paste input "https://dietly.pl/catering-dietetyczny/warszawa"
type input "https://dietly.pl/catering-dietetyczny/warszawa"
click at [831, 424] on button "Create Environment" at bounding box center [801, 429] width 102 height 25
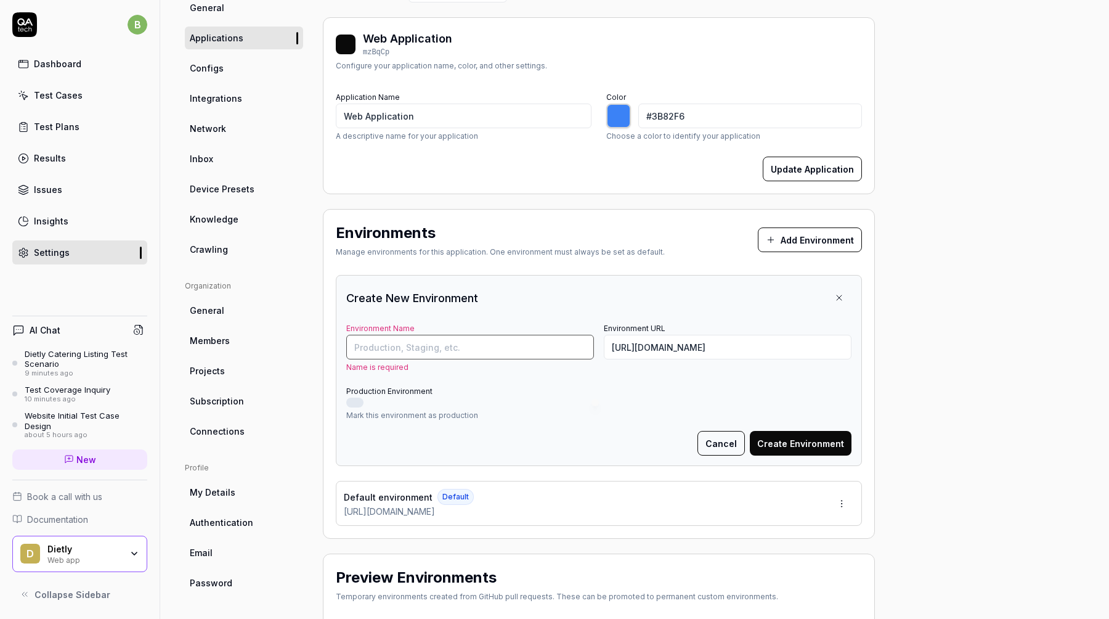
click at [457, 351] on input "Environment Name" at bounding box center [470, 347] width 248 height 25
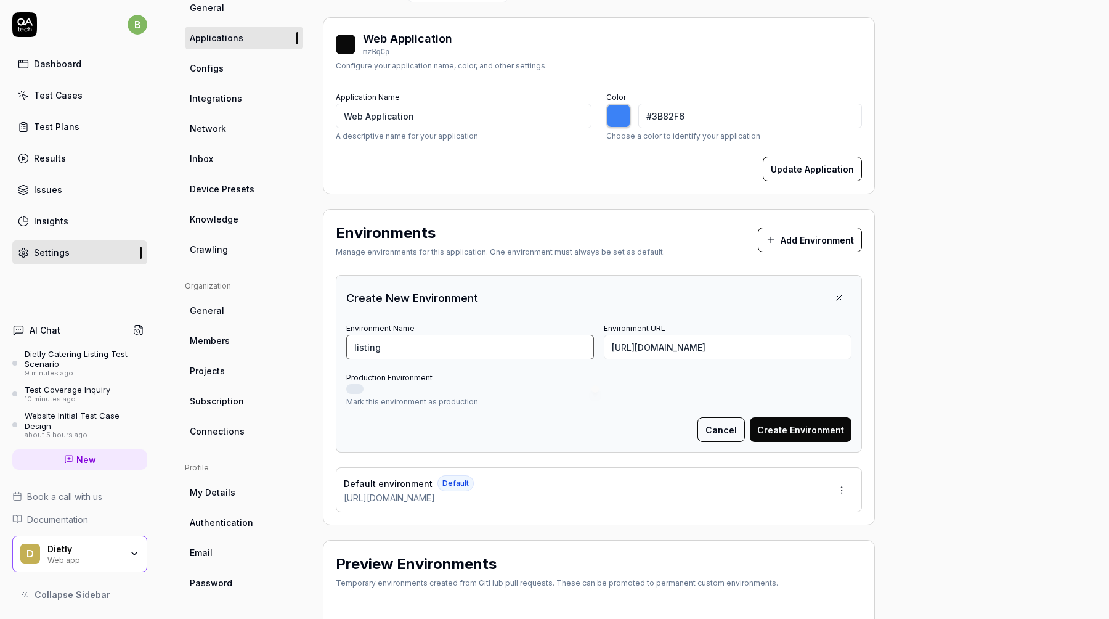
type input "listing"
click at [804, 424] on button "Create Environment" at bounding box center [801, 429] width 102 height 25
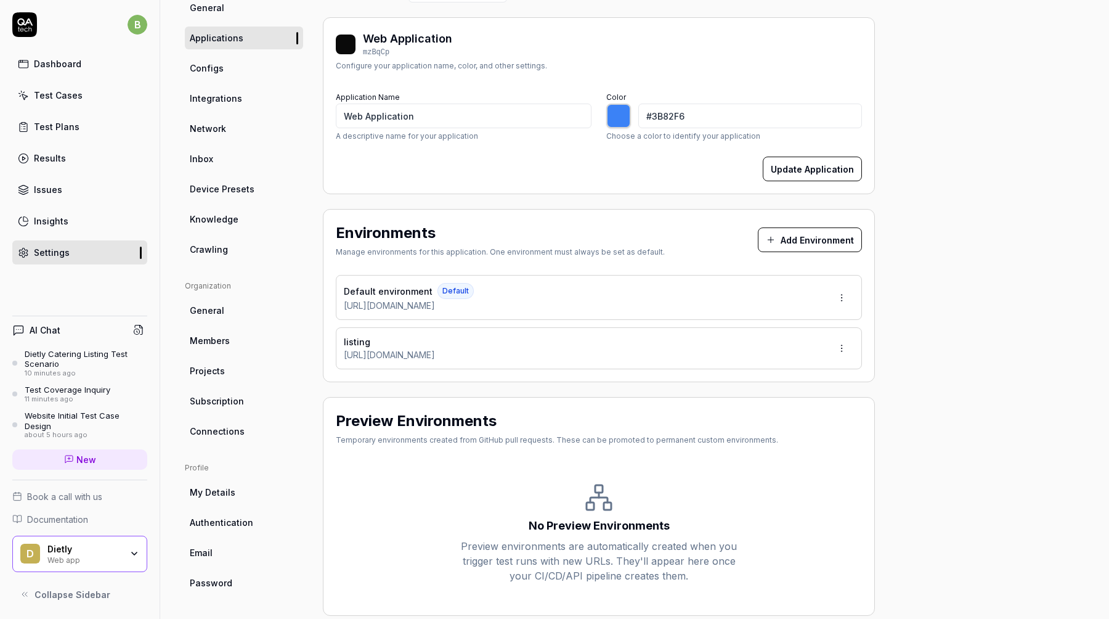
click at [559, 364] on div "listing https://dietly.pl/catering-dietetyczny/warszawa" at bounding box center [599, 348] width 526 height 42
click at [465, 352] on icon at bounding box center [460, 354] width 7 height 7
type input "*******"
click at [72, 73] on link "Dashboard" at bounding box center [79, 64] width 135 height 24
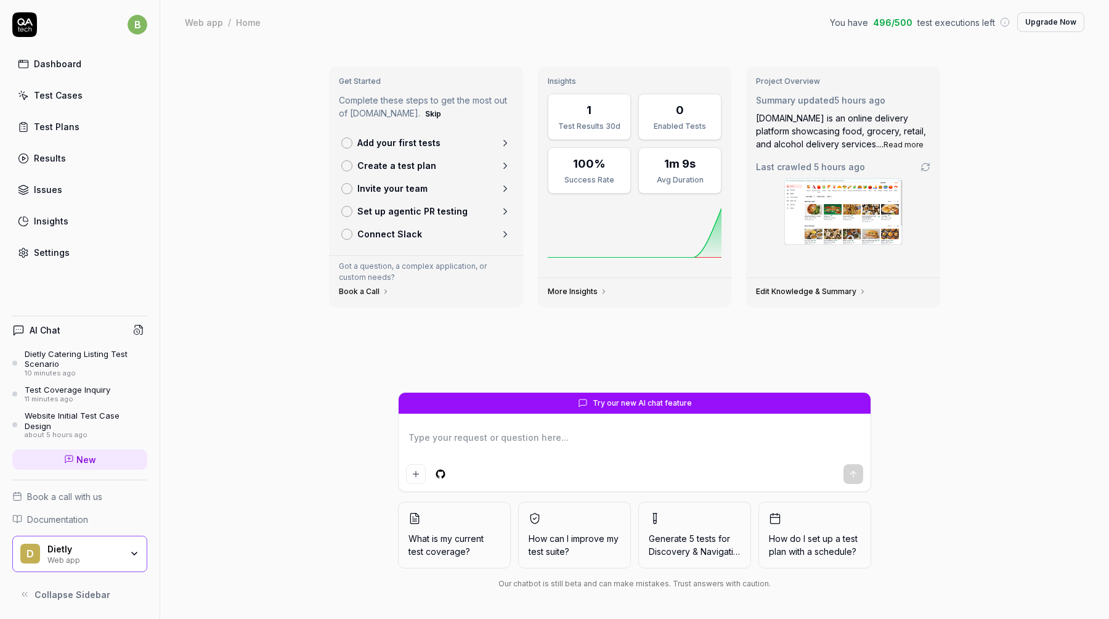
click at [516, 435] on textarea at bounding box center [634, 443] width 457 height 31
type textarea "*"
type textarea "https://dietly.pl/catering-dietetyczny/warszawa"
type textarea "*"
type textarea "https://dietly.pl/catering-dietetyczny/warszawa"
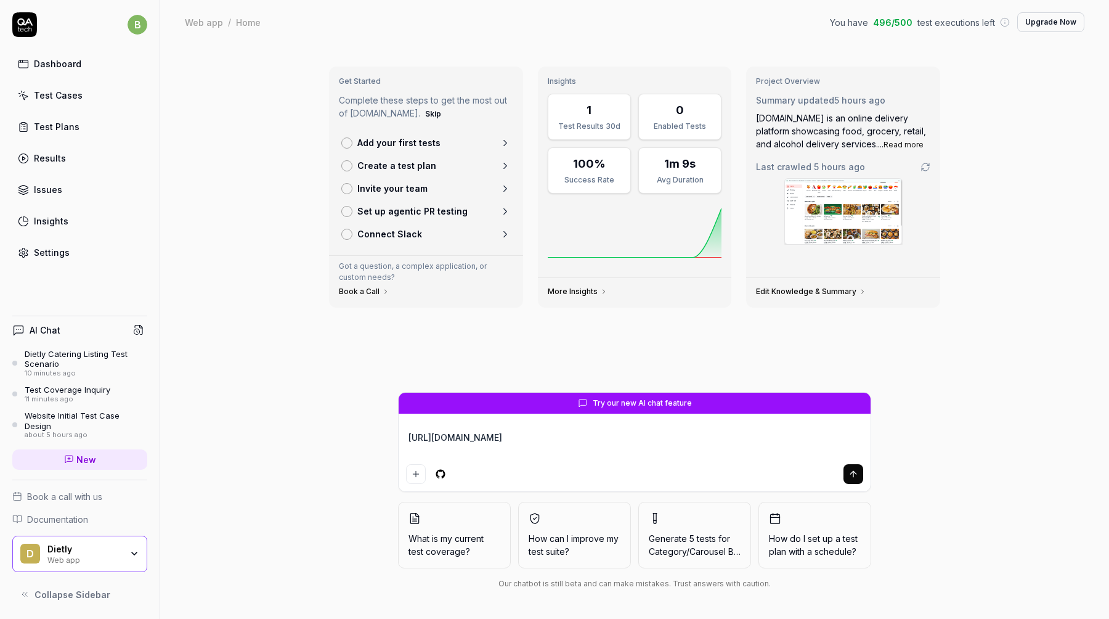
type textarea "*"
type textarea "https://dietly.pl/catering-dietetyczny/warszawa -"
type textarea "*"
type textarea "https://dietly.pl/catering-dietetyczny/warszawa -"
type textarea "*"
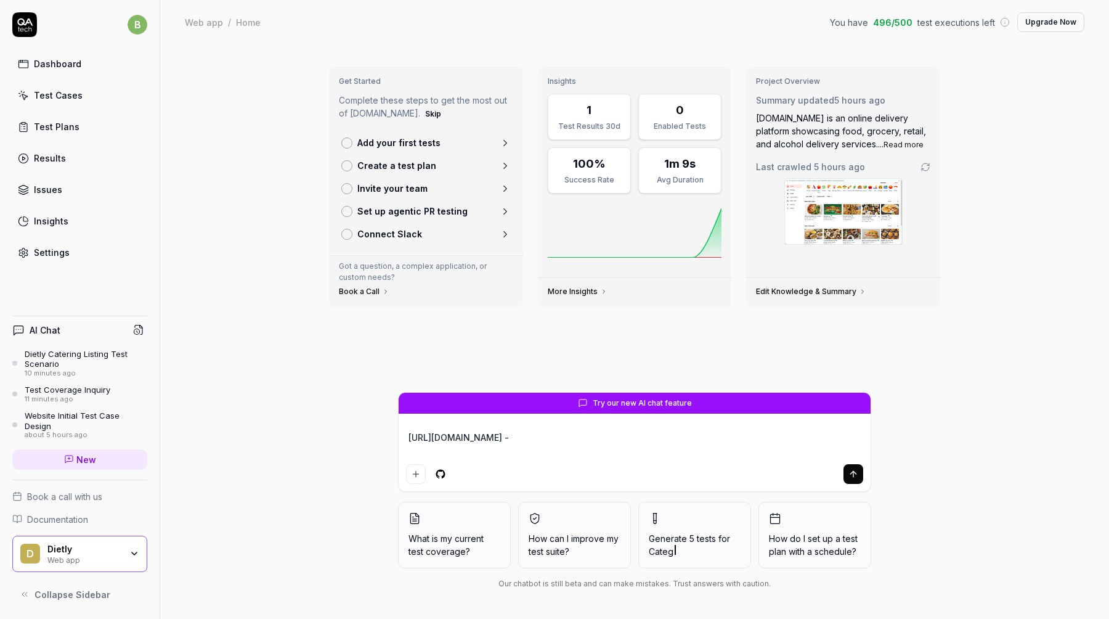
type textarea "https://dietly.pl/catering-dietetyczny/warszawa - p"
type textarea "*"
type textarea "https://dietly.pl/catering-dietetyczny/warszawa - pr"
type textarea "*"
type textarea "https://dietly.pl/catering-dietetyczny/warszawa - przy"
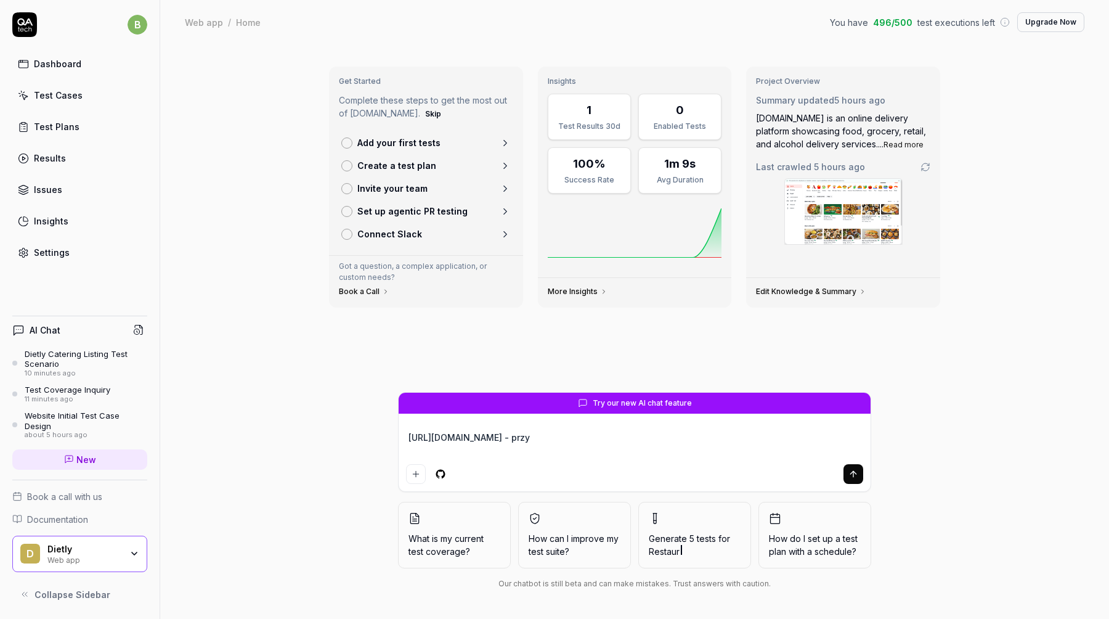
type textarea "*"
type textarea "https://dietly.pl/catering-dietetyczny/warszawa - przyg"
type textarea "*"
type textarea "https://dietly.pl/catering-dietetyczny/warszawa - przygo"
type textarea "*"
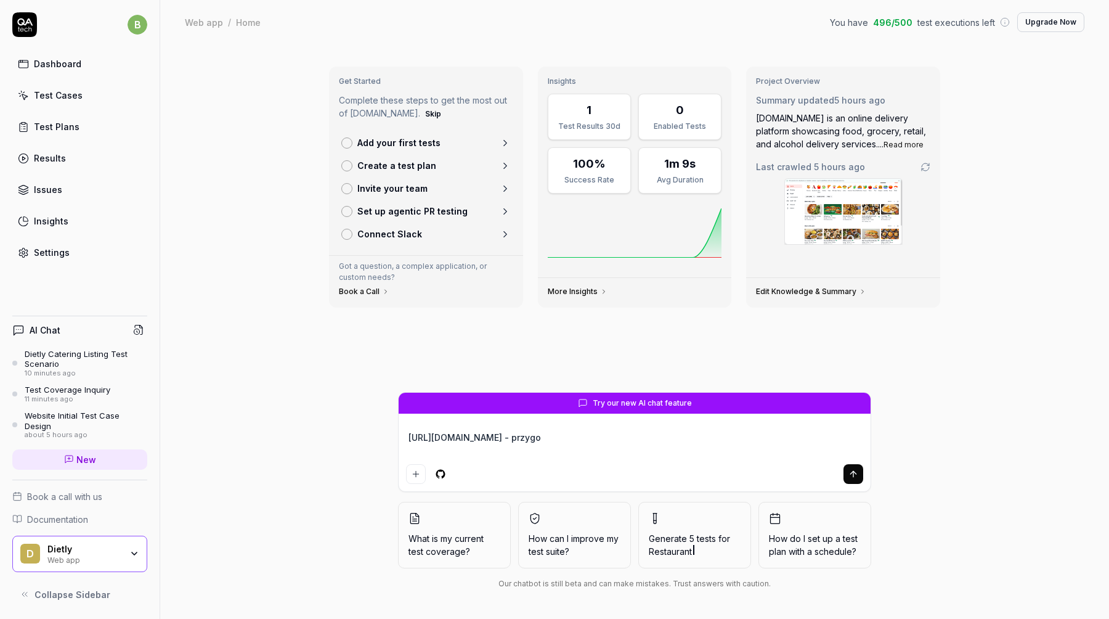
type textarea "https://dietly.pl/catering-dietetyczny/warszawa - przygot"
type textarea "*"
type textarea "https://dietly.pl/catering-dietetyczny/warszawa - przygotu"
type textarea "*"
type textarea "https://dietly.pl/catering-dietetyczny/warszawa - przygotuj"
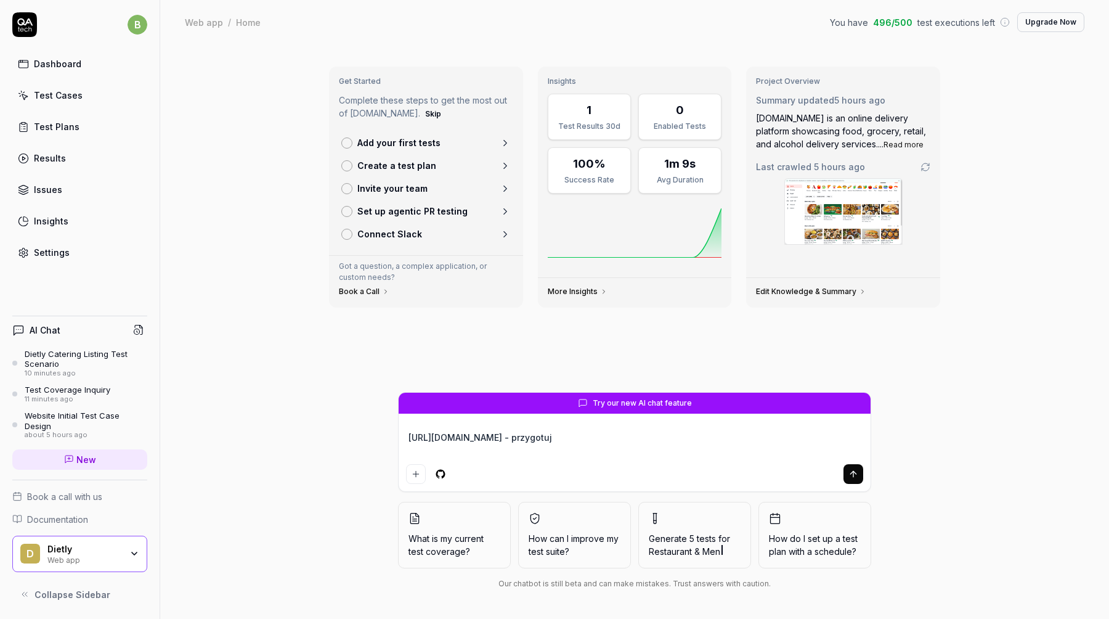
type textarea "*"
type textarea "https://dietly.pl/catering-dietetyczny/warszawa - przygotuj"
type textarea "*"
type textarea "https://dietly.pl/catering-dietetyczny/warszawa - przygotuj s"
type textarea "*"
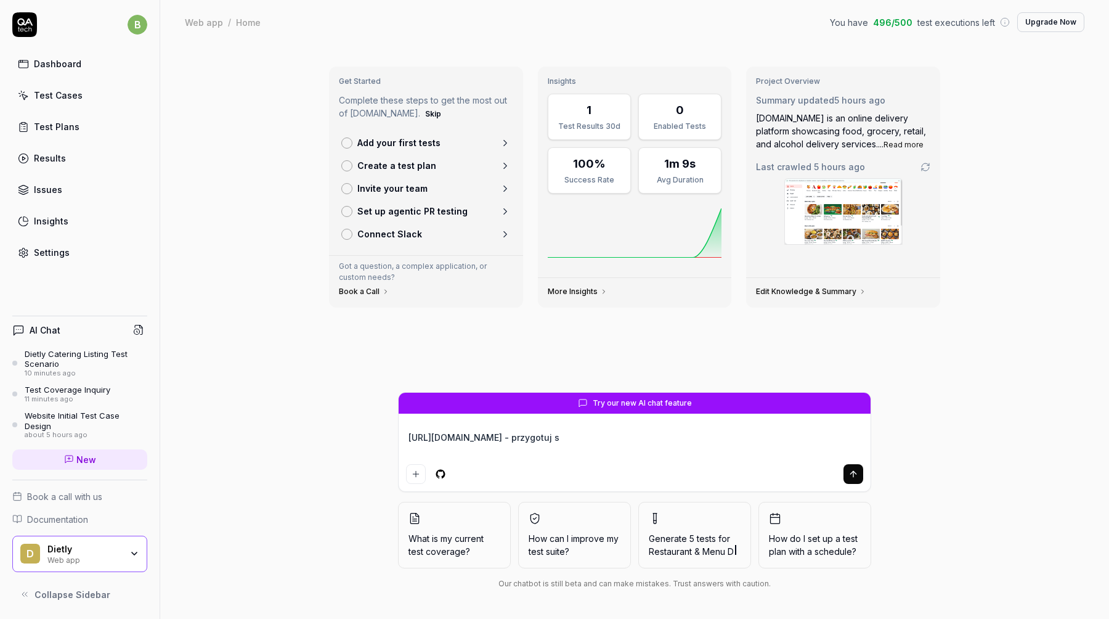
type textarea "https://dietly.pl/catering-dietetyczny/warszawa - przygotuj sc"
type textarea "*"
type textarea "https://dietly.pl/catering-dietetyczny/warszawa - przygotuj sce"
type textarea "*"
type textarea "https://dietly.pl/catering-dietetyczny/warszawa - przygotuj scen"
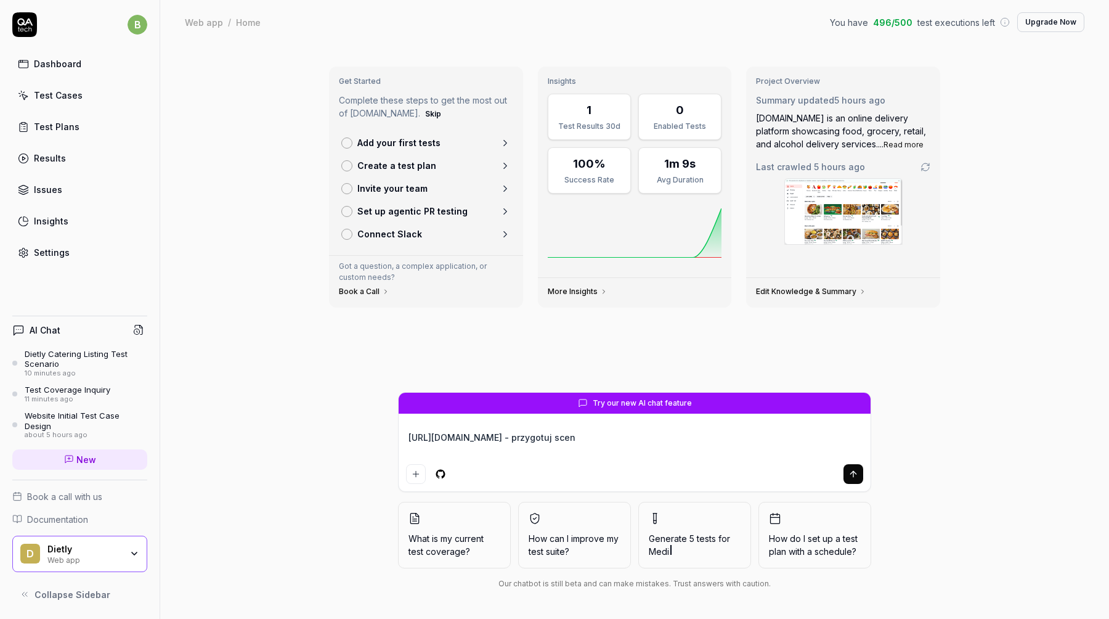
type textarea "*"
type textarea "https://dietly.pl/catering-dietetyczny/warszawa - przygotuj scena"
type textarea "*"
type textarea "https://dietly.pl/catering-dietetyczny/warszawa - przygotuj scenar"
type textarea "*"
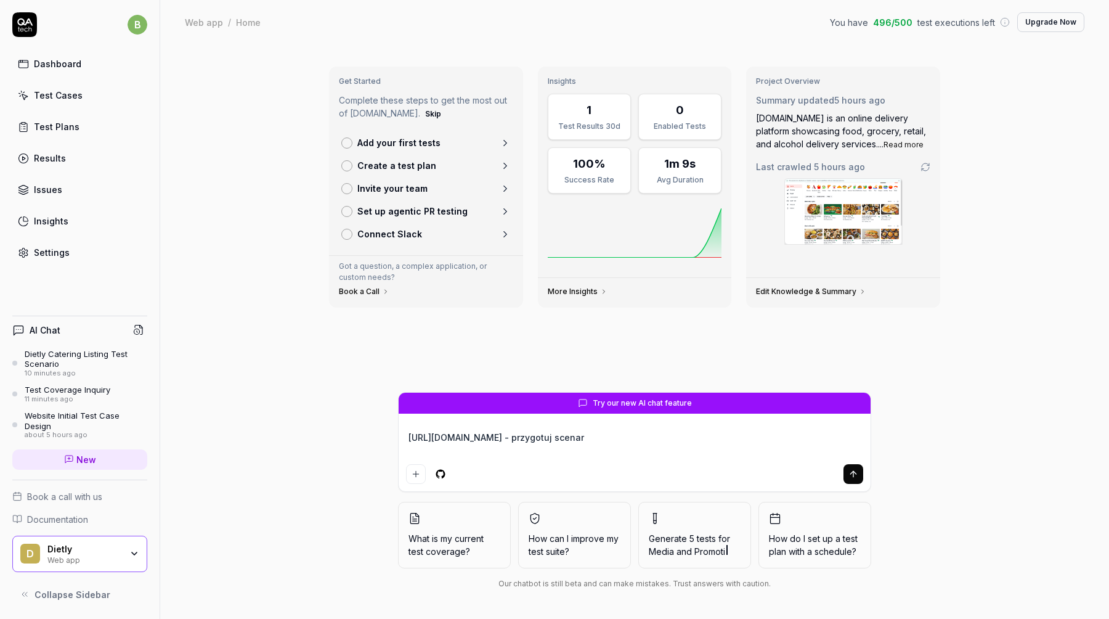
type textarea "https://dietly.pl/catering-dietetyczny/warszawa - przygotuj scenari"
type textarea "*"
type textarea "https://dietly.pl/catering-dietetyczny/warszawa - przygotuj scenariu"
type textarea "*"
type textarea "https://dietly.pl/catering-dietetyczny/warszawa - przygotuj scenarius"
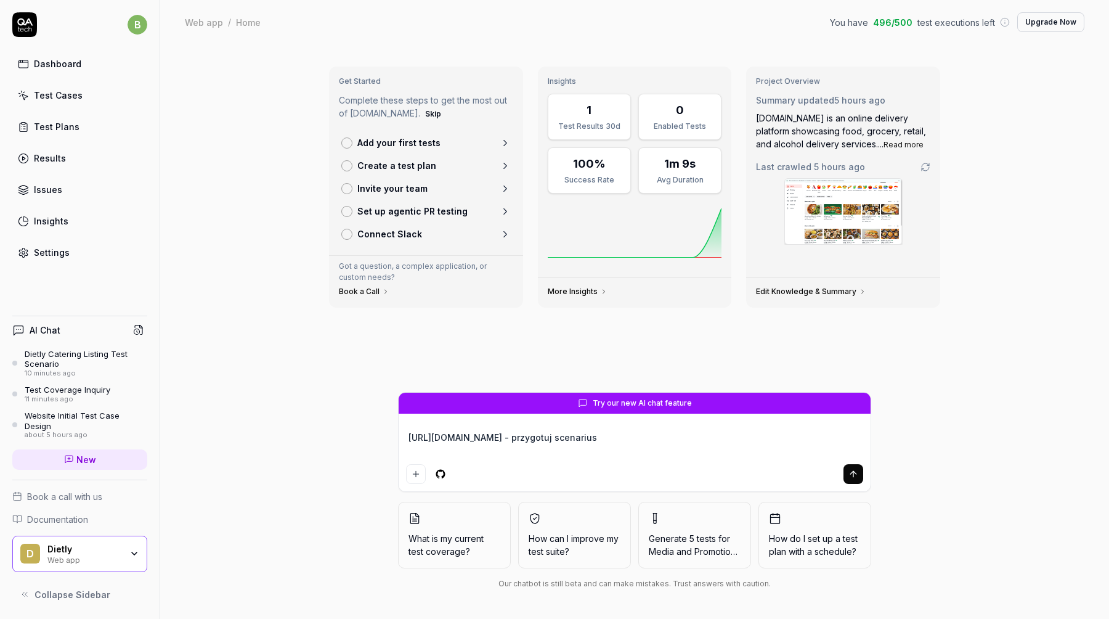
type textarea "*"
type textarea "https://dietly.pl/catering-dietetyczny/warszawa - przygotuj scenariusz"
type textarea "*"
type textarea "https://dietly.pl/catering-dietetyczny/warszawa - przygotuj scenariusze"
type textarea "*"
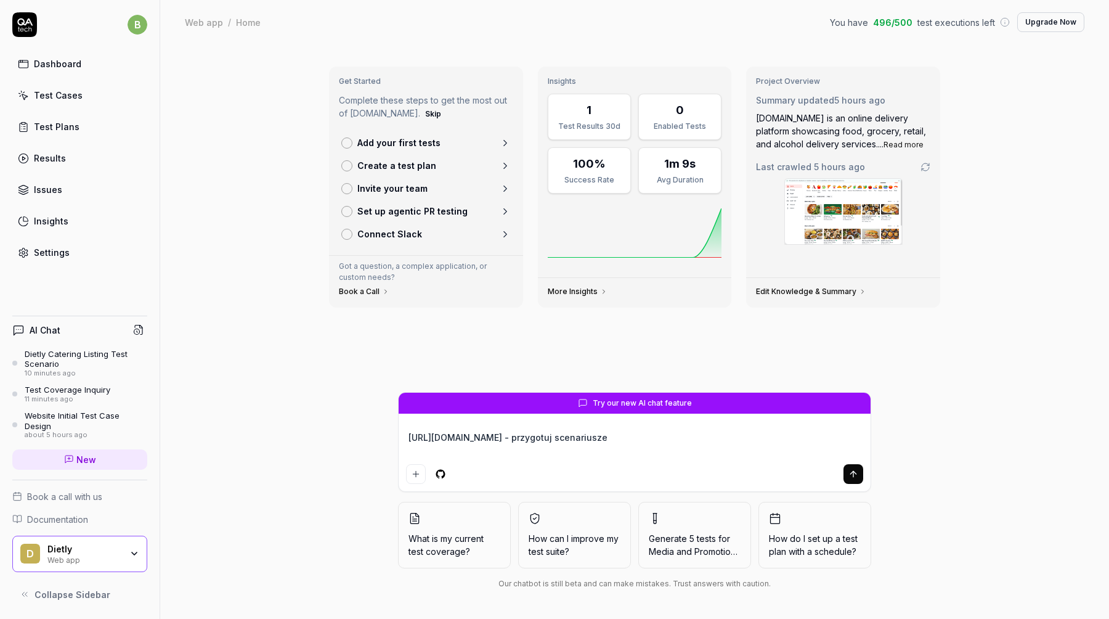
type textarea "https://dietly.pl/catering-dietetyczny/warszawa - przygotuj scenariusze"
type textarea "*"
type textarea "https://dietly.pl/catering-dietetyczny/warszawa - przygotuj scenariusze t"
type textarea "*"
type textarea "https://dietly.pl/catering-dietetyczny/warszawa - przygotuj scenariusze te"
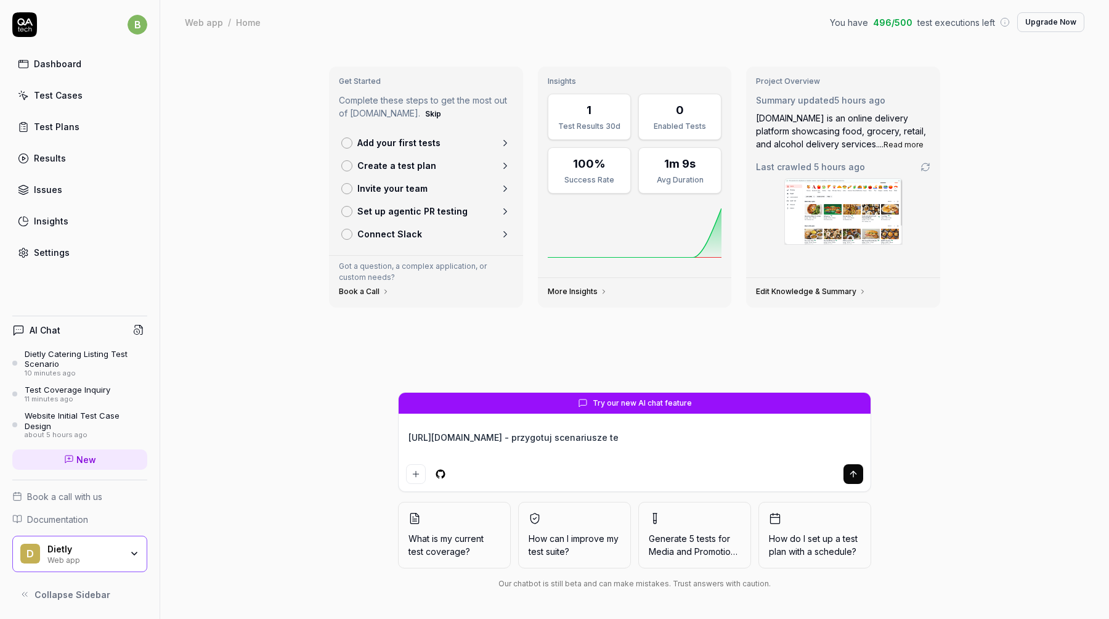
type textarea "*"
type textarea "https://dietly.pl/catering-dietetyczny/warszawa - przygotuj scenariusze tes"
type textarea "*"
type textarea "https://dietly.pl/catering-dietetyczny/warszawa - przygotuj scenariusze test"
type textarea "*"
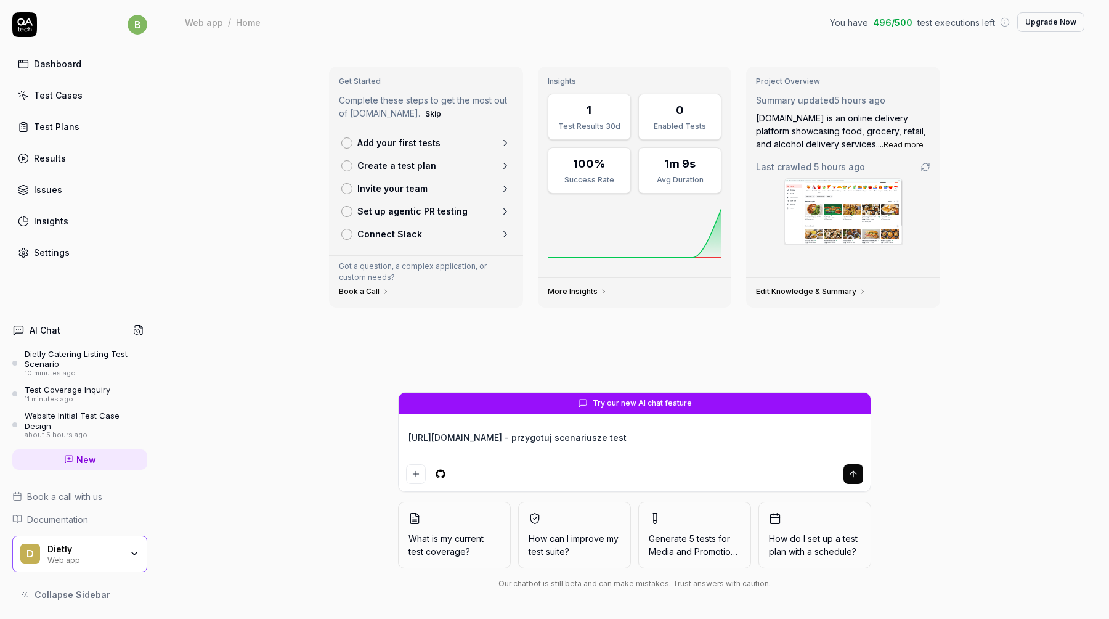
type textarea "https://dietly.pl/catering-dietetyczny/warszawa - przygotuj scenariusze testo"
type textarea "*"
type textarea "https://dietly.pl/catering-dietetyczny/warszawa - przygotuj scenariusze testow"
type textarea "*"
type textarea "https://dietly.pl/catering-dietetyczny/warszawa - przygotuj scenariusze testowe"
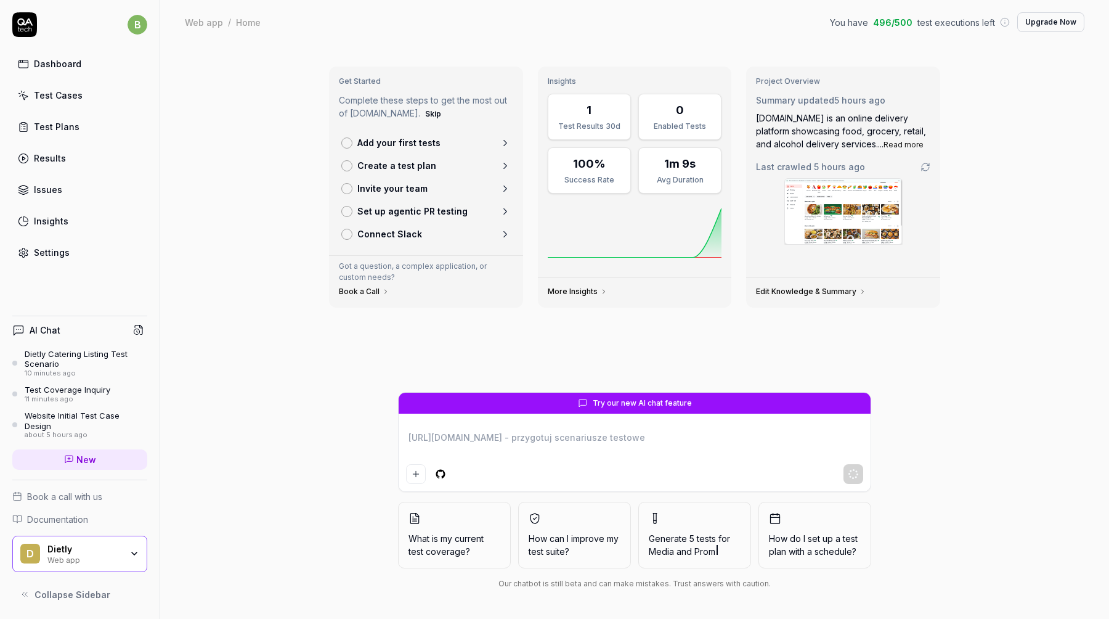
type textarea "*"
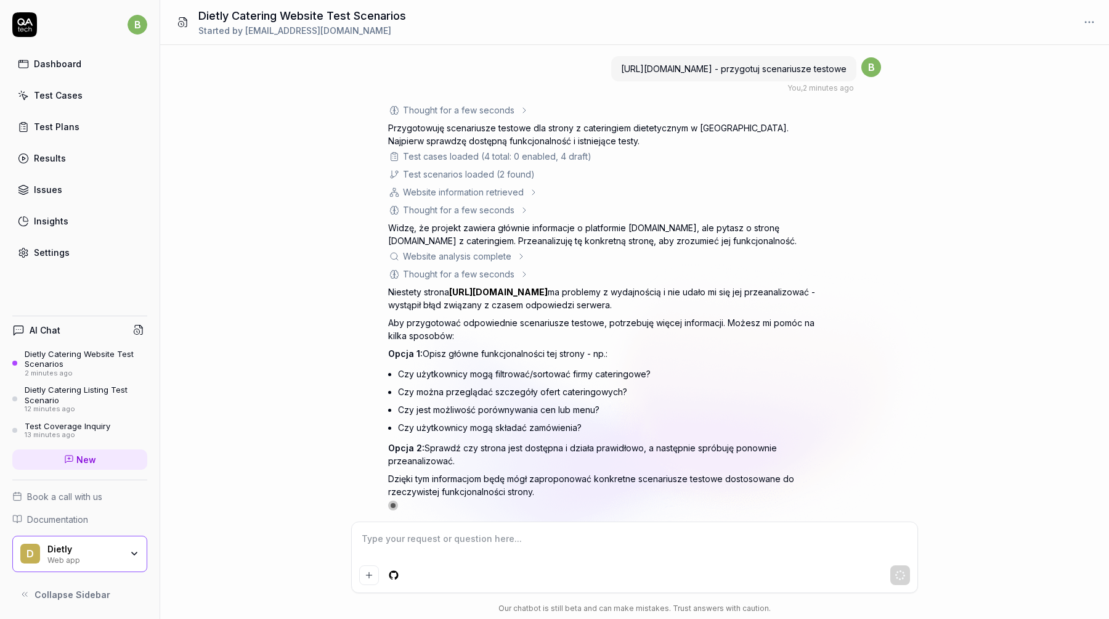
type textarea "*"
